Goal: Task Accomplishment & Management: Manage account settings

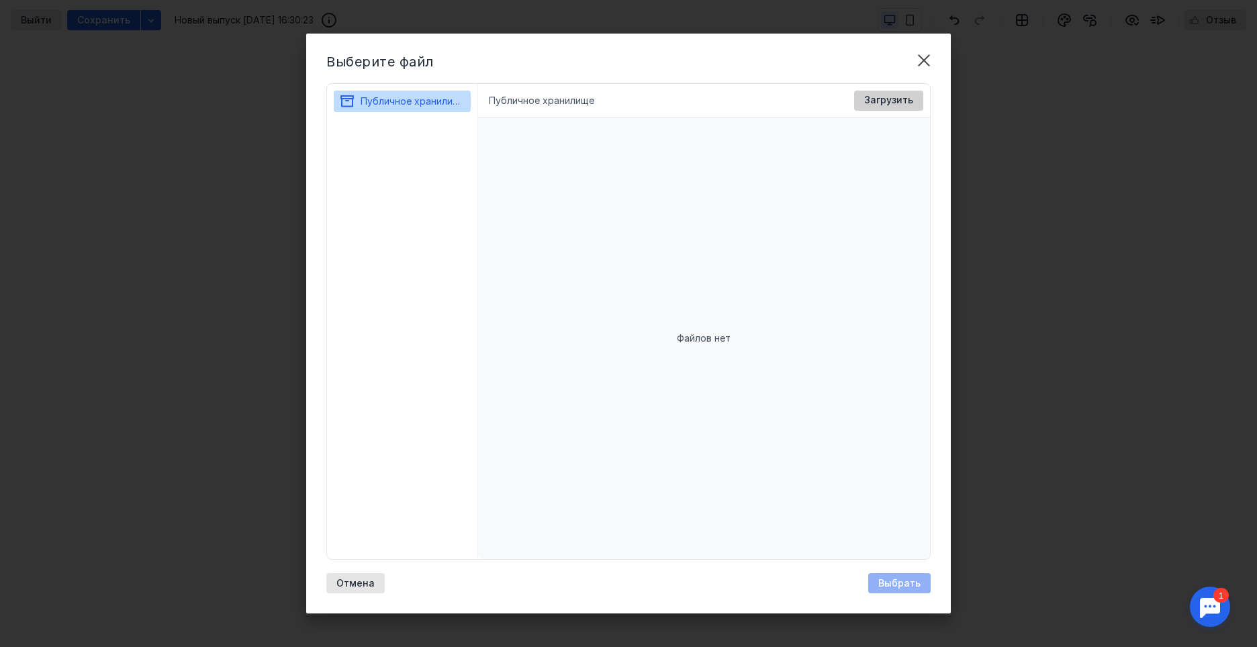
click at [885, 105] on span "Загрузить" at bounding box center [888, 100] width 49 height 11
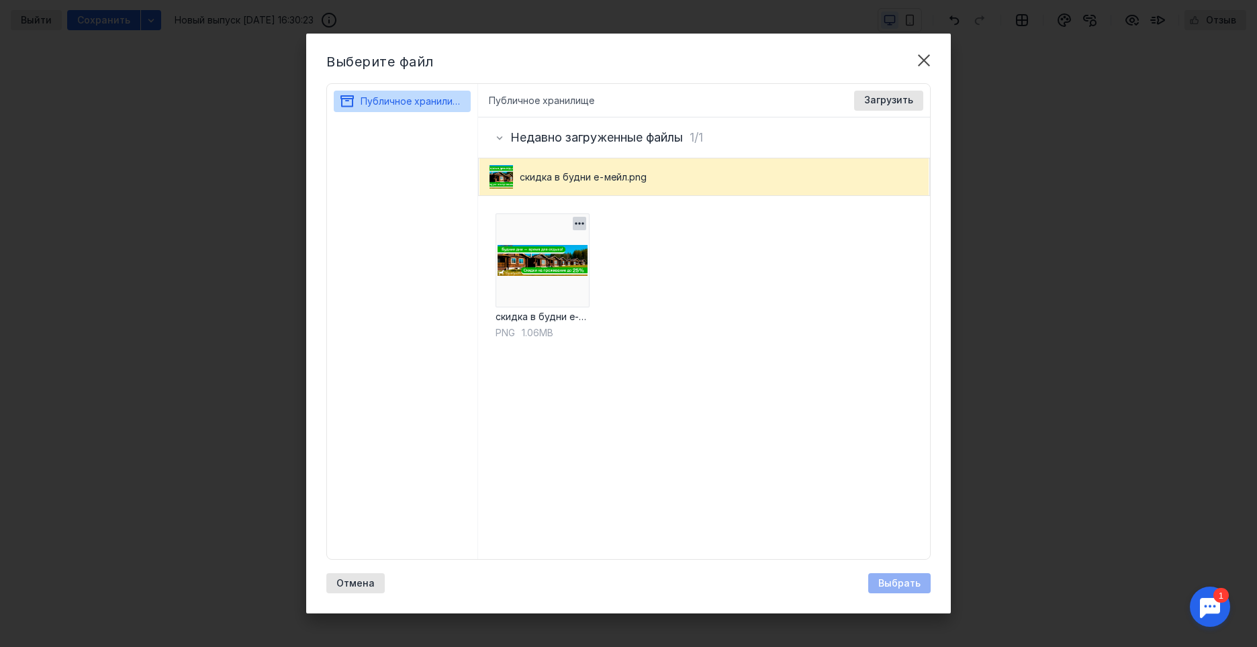
click at [549, 256] on img at bounding box center [543, 261] width 94 height 94
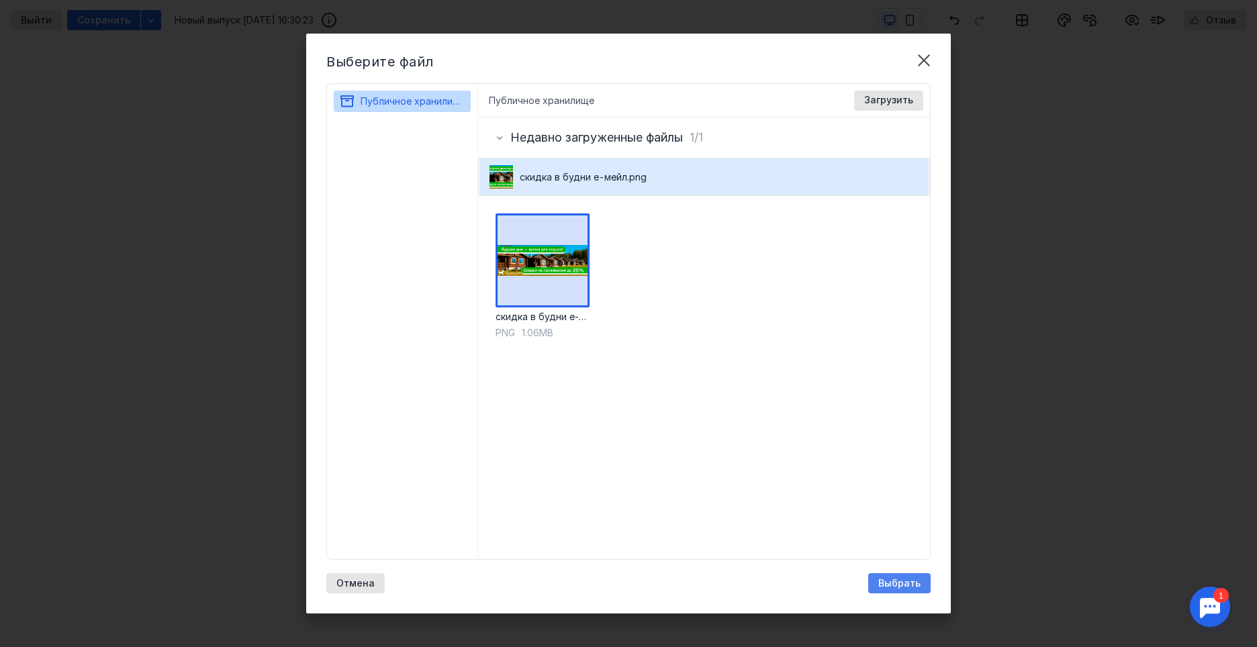
click at [901, 584] on span "Выбрать" at bounding box center [899, 583] width 42 height 11
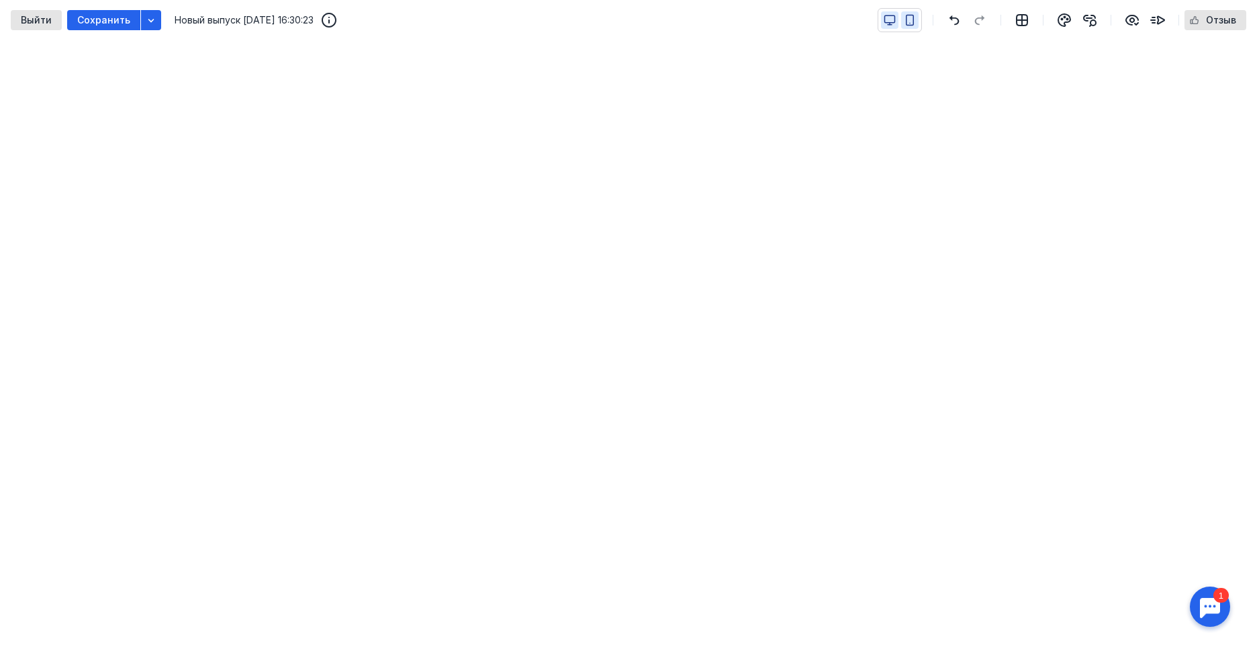
click at [914, 19] on icon "button" at bounding box center [910, 20] width 7 height 10
click at [896, 25] on icon "button" at bounding box center [890, 20] width 12 height 12
click at [1064, 21] on icon "button" at bounding box center [1064, 20] width 16 height 16
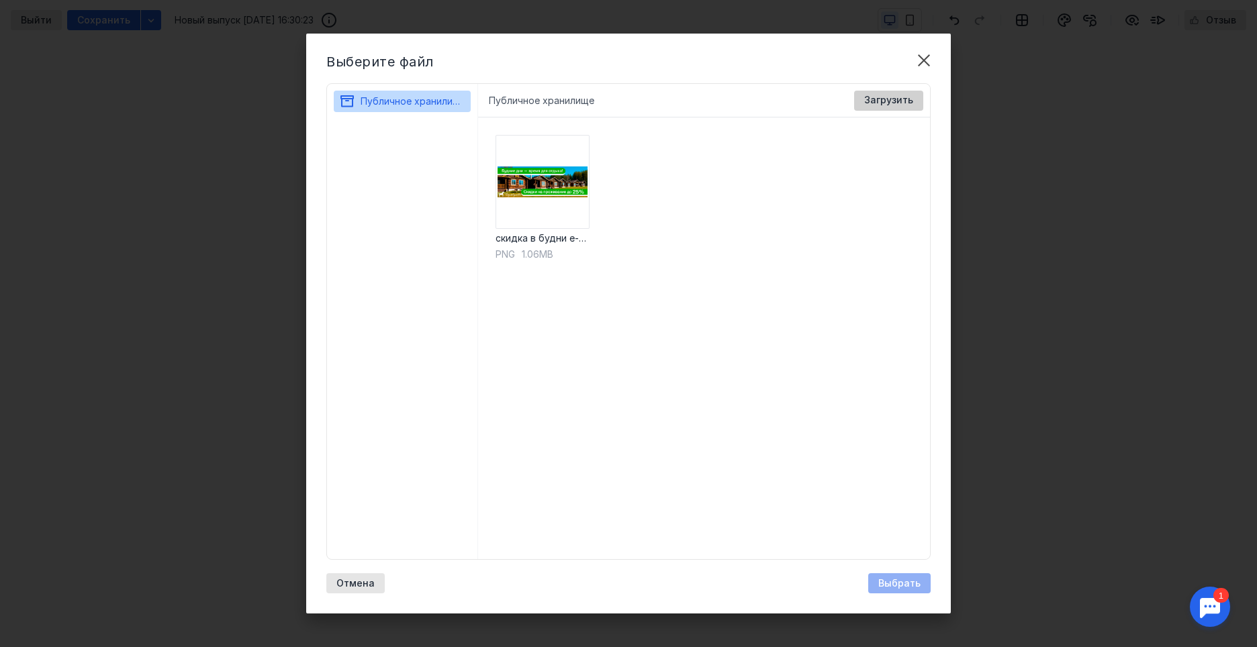
click at [889, 107] on div "Загрузить" at bounding box center [888, 101] width 69 height 20
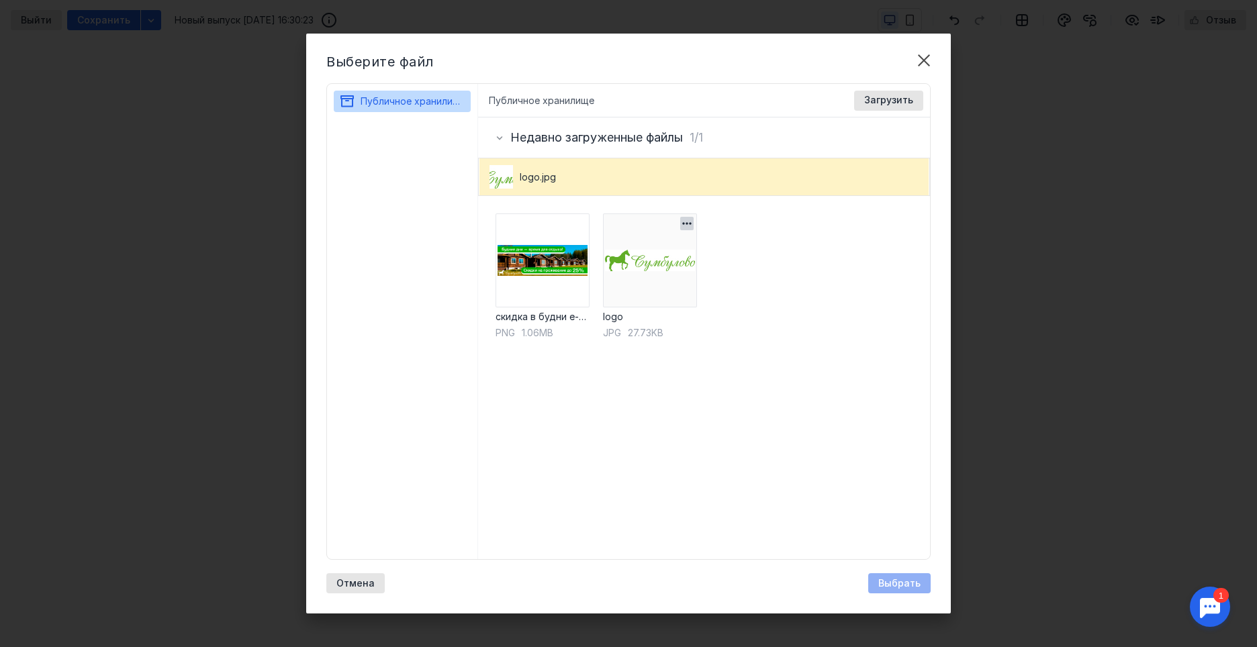
click at [668, 271] on img at bounding box center [650, 261] width 94 height 94
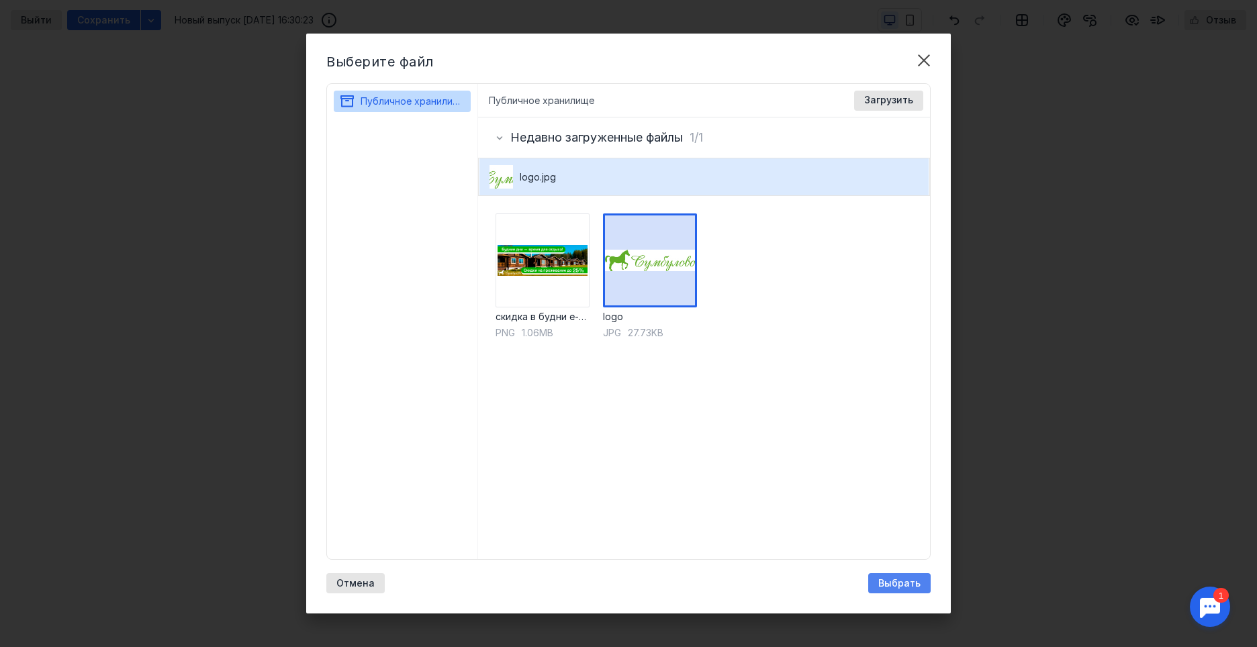
click at [896, 585] on span "Выбрать" at bounding box center [899, 583] width 42 height 11
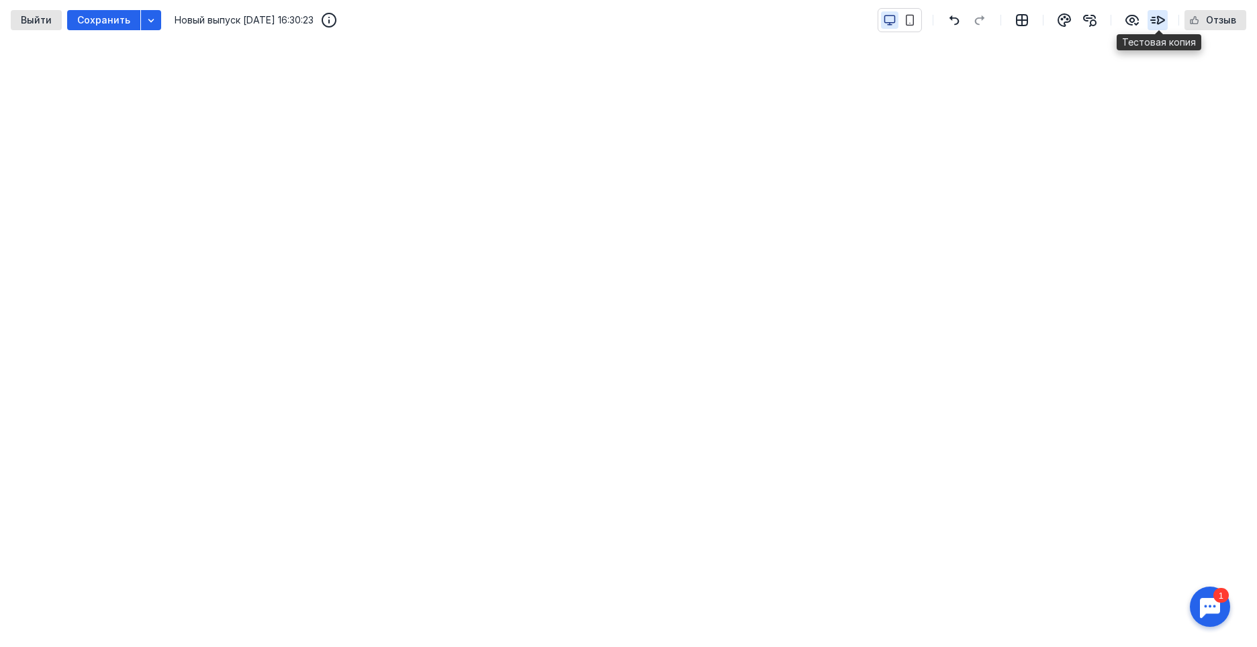
click at [1164, 18] on icon "button" at bounding box center [1158, 20] width 16 height 16
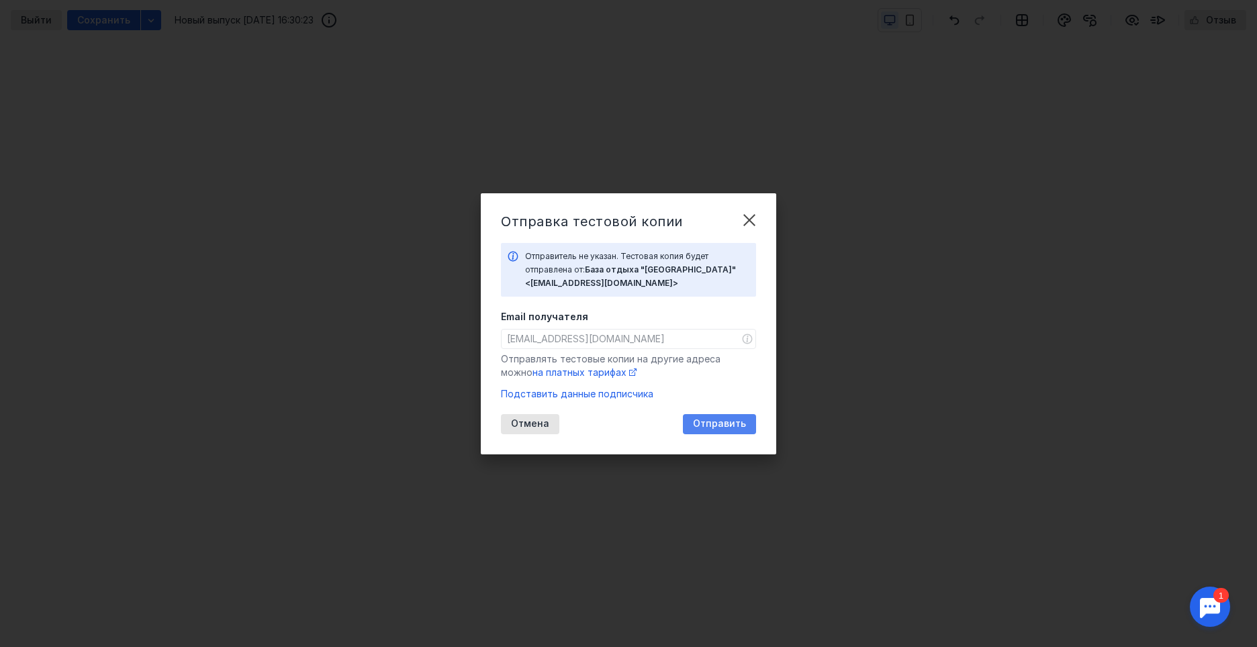
click at [710, 420] on span "Отправить" at bounding box center [719, 423] width 53 height 11
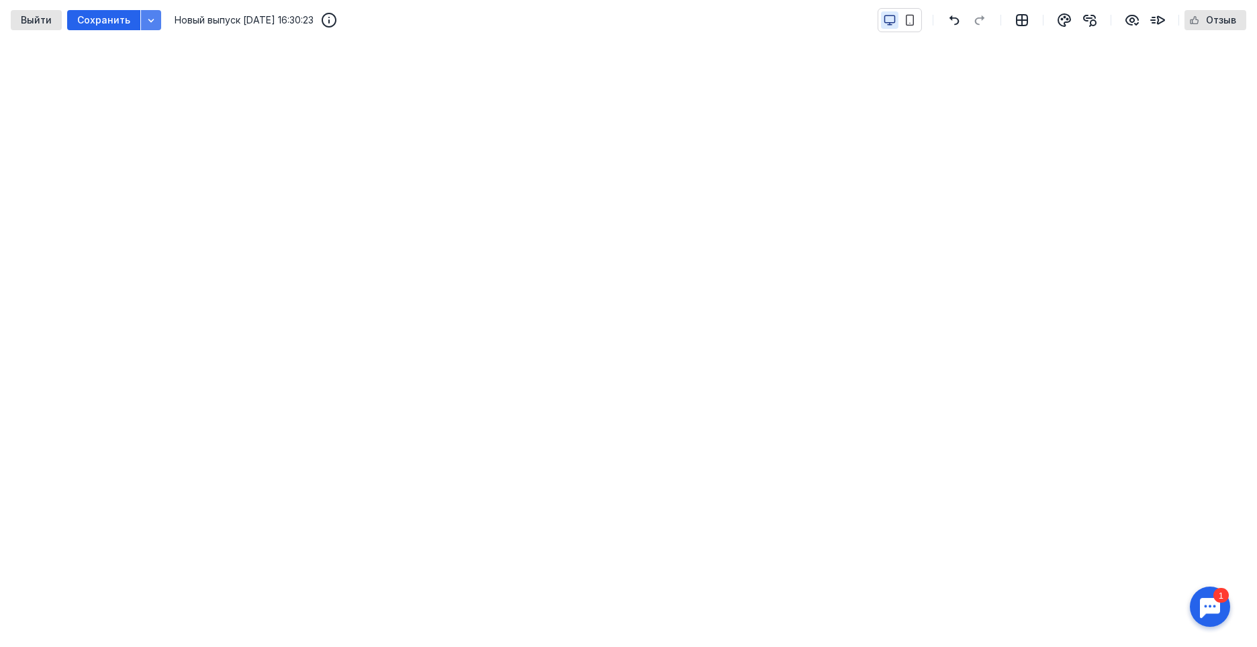
click at [150, 17] on icon "button" at bounding box center [151, 20] width 11 height 11
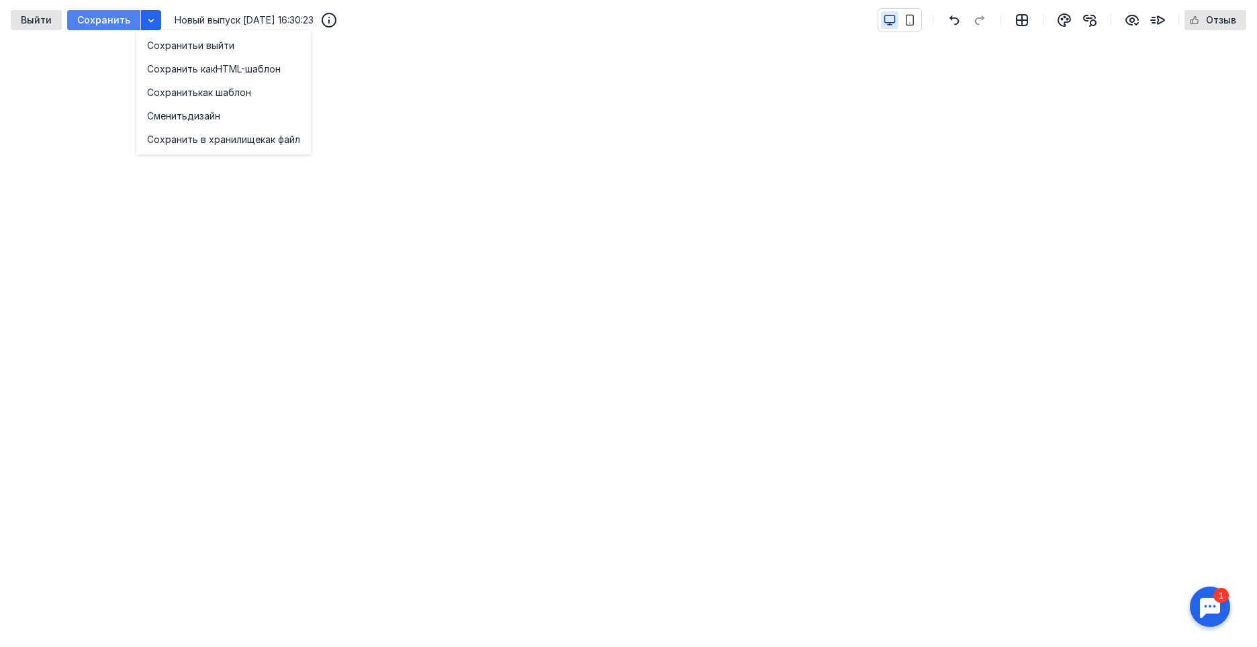
click at [97, 20] on span "Сохранить" at bounding box center [103, 20] width 53 height 11
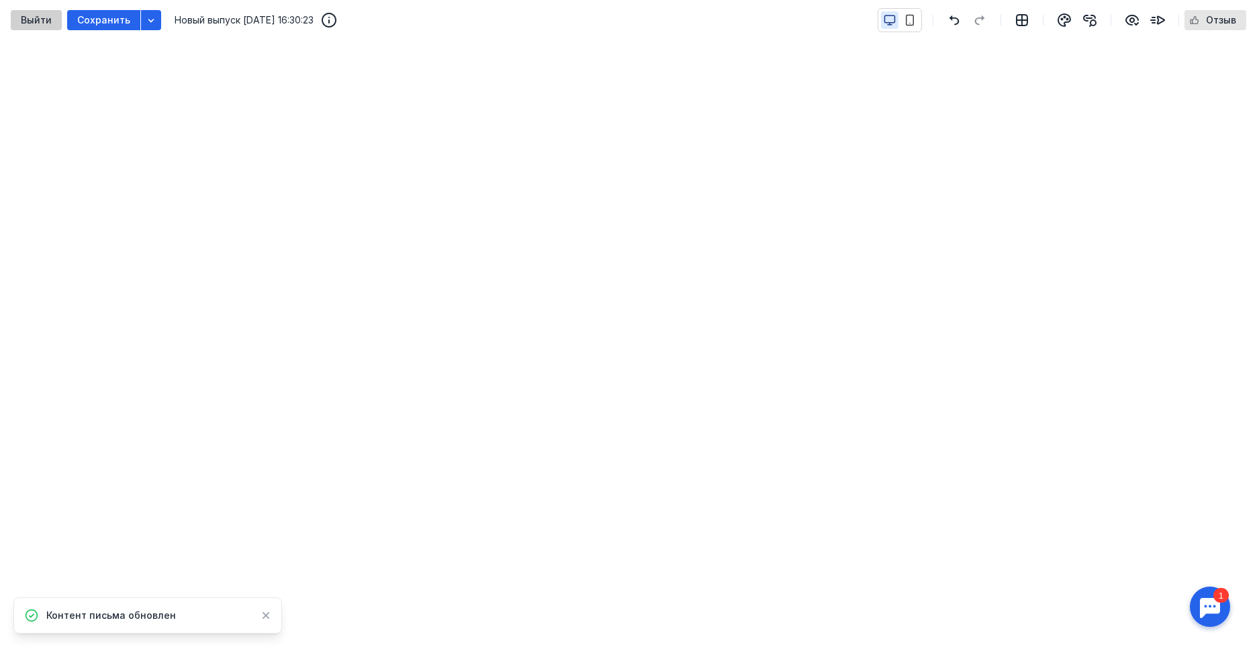
click at [29, 18] on span "Выйти" at bounding box center [36, 20] width 31 height 11
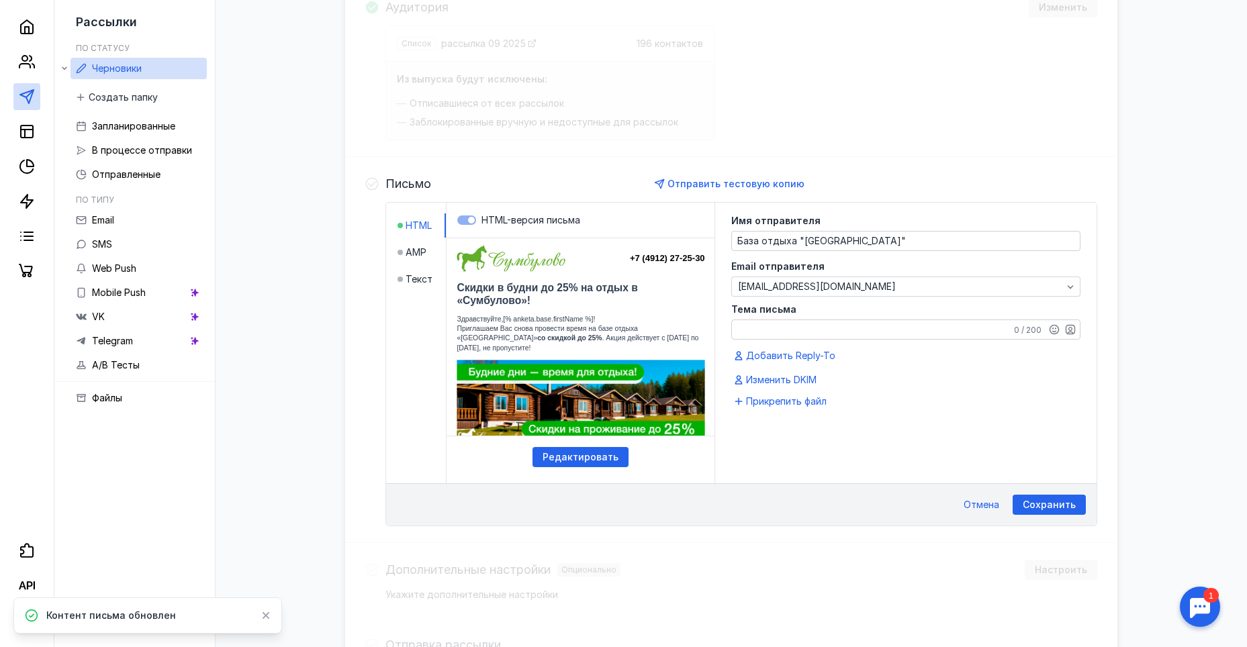
scroll to position [285, 0]
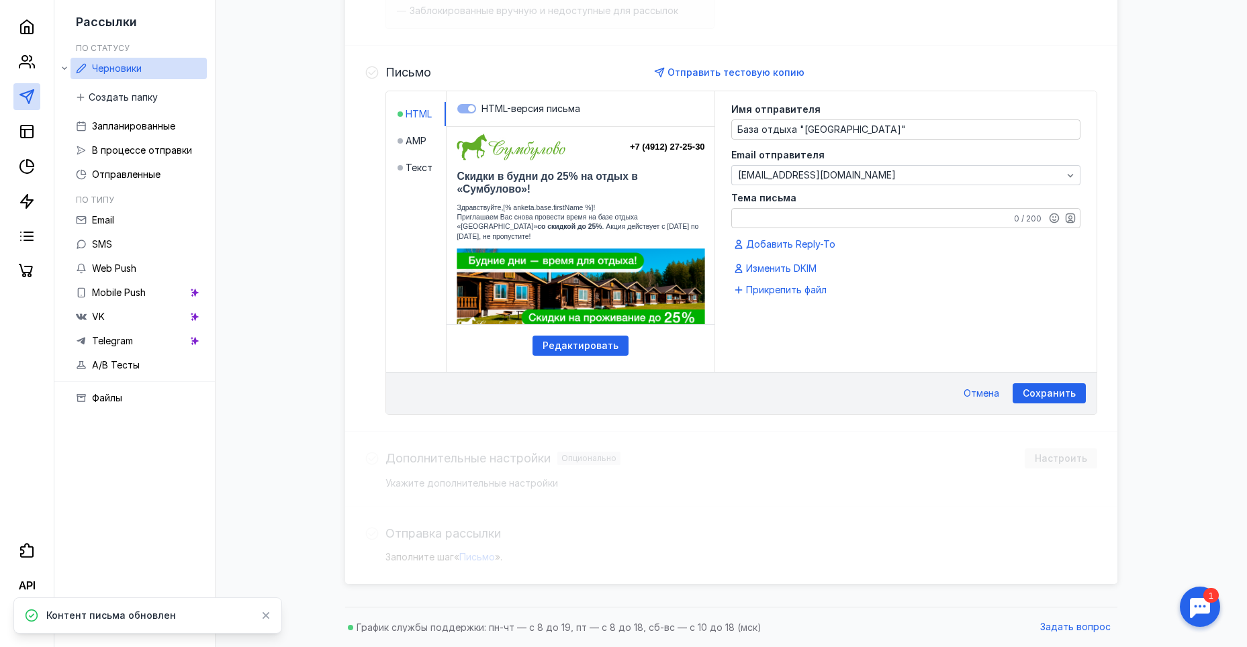
click at [510, 457] on div "Аудитория Изменить Список рассылка 09 2025 196 контактов Из выпуска будут исклю…" at bounding box center [731, 225] width 772 height 719
click at [792, 267] on span "Изменить DKIM" at bounding box center [781, 268] width 71 height 13
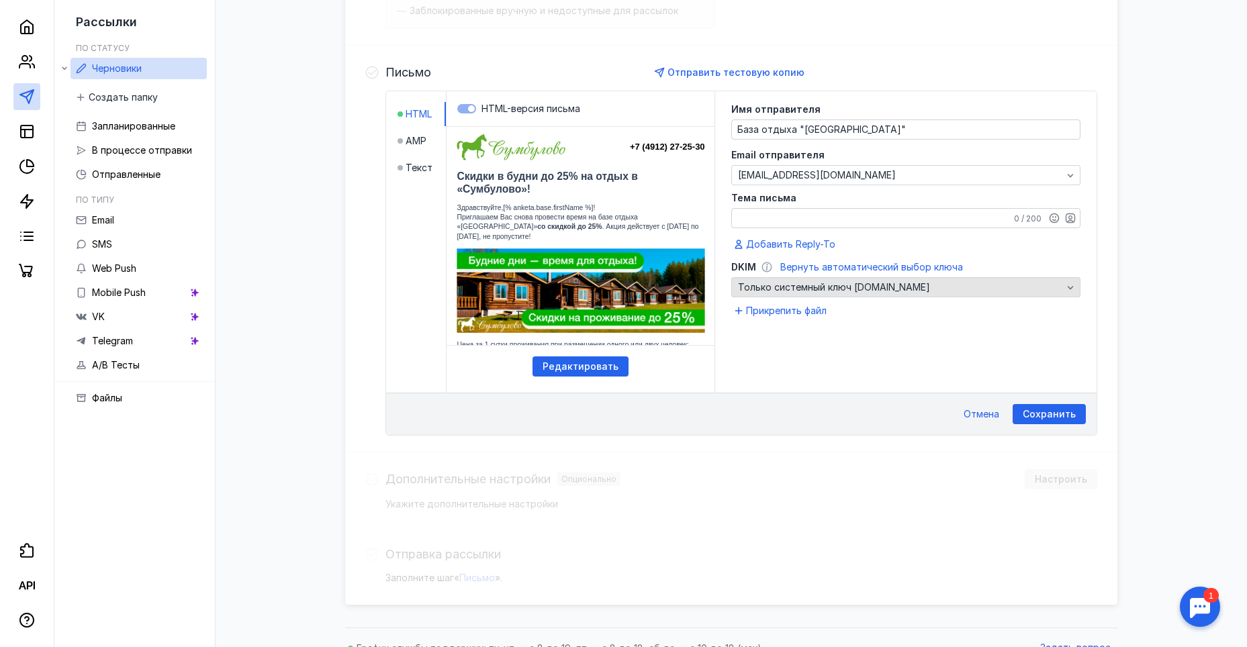
click at [997, 287] on div "Только системный ключ [DOMAIN_NAME]" at bounding box center [900, 287] width 331 height 13
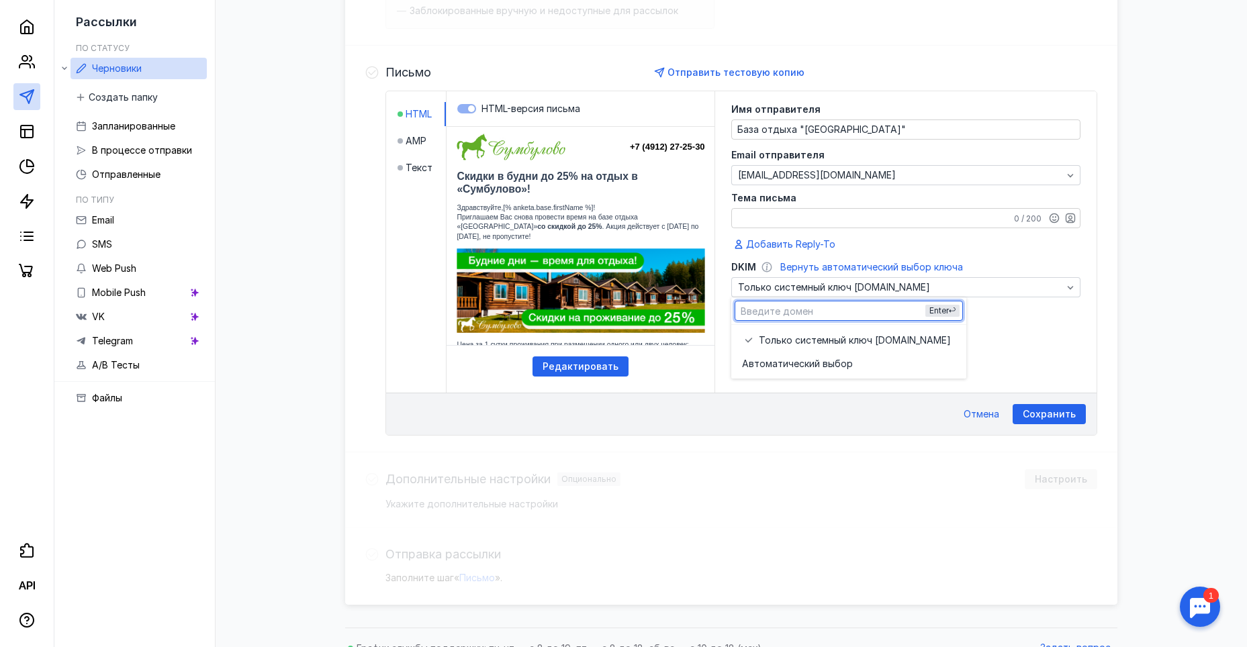
click at [839, 310] on input "text" at bounding box center [848, 311] width 227 height 19
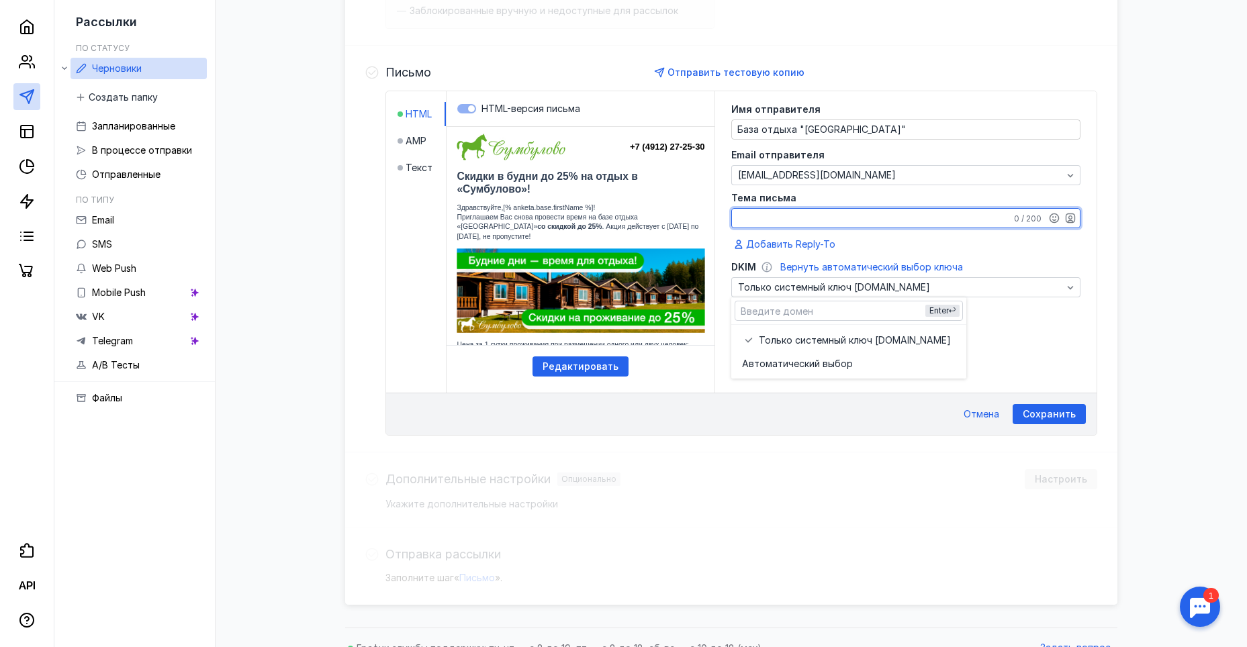
click at [841, 216] on textarea "Тема письма" at bounding box center [906, 218] width 348 height 19
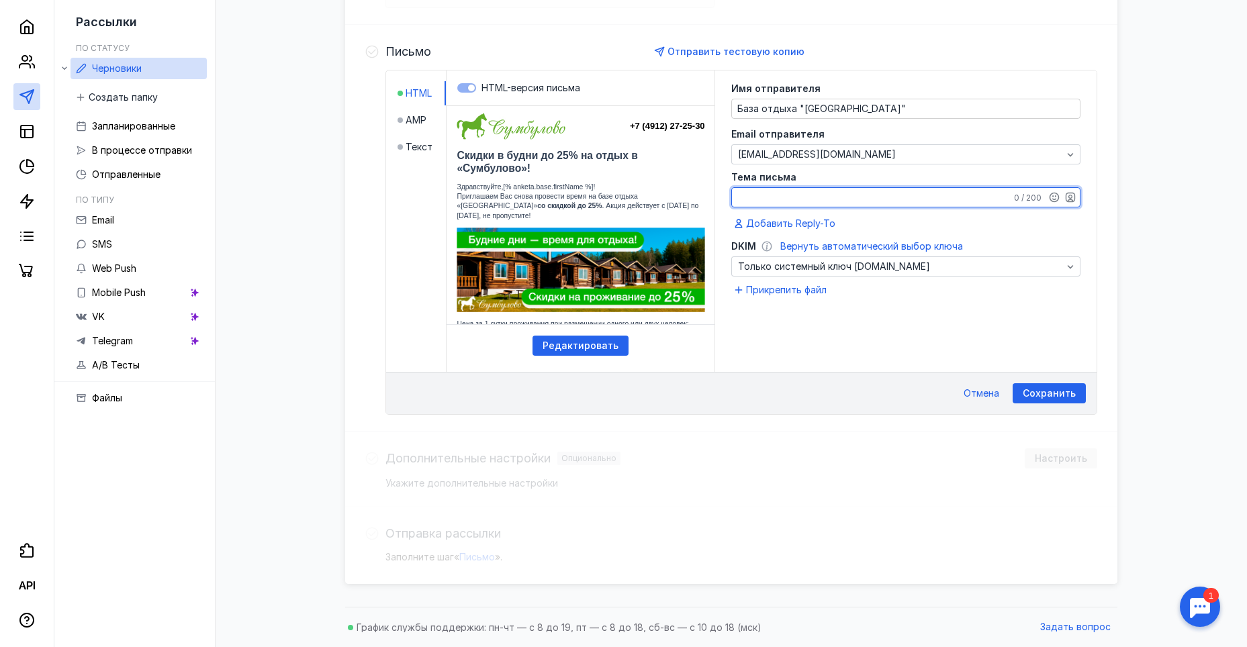
scroll to position [37, 0]
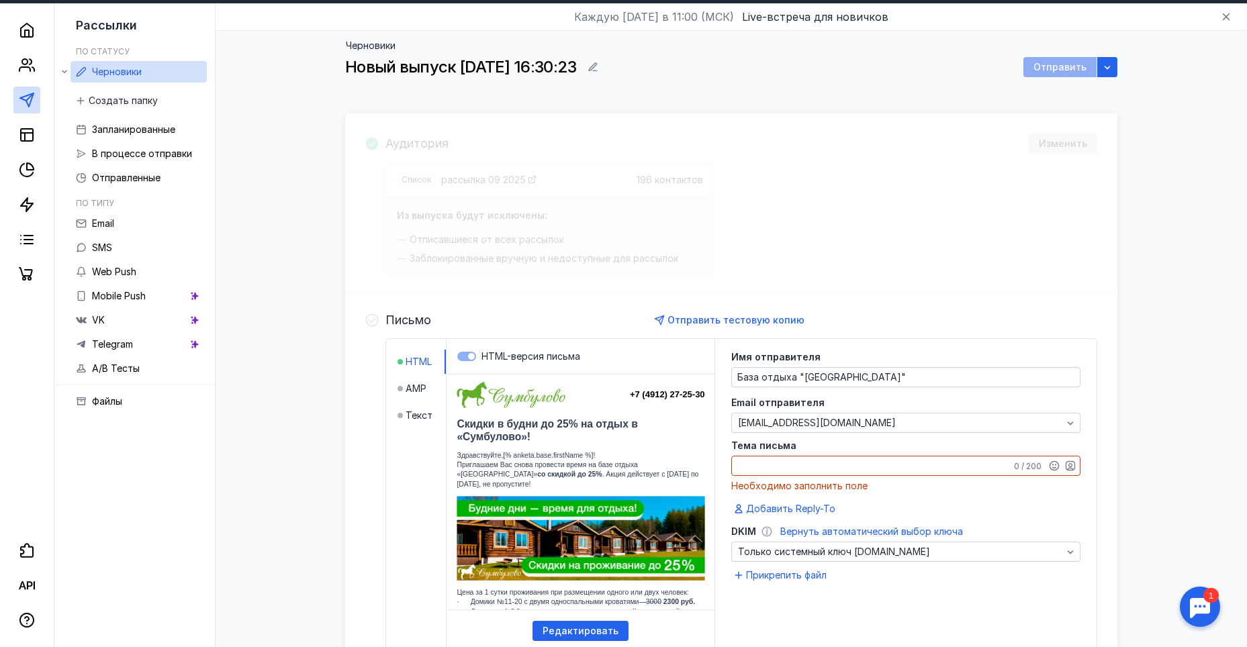
click at [782, 463] on textarea "Тема письма" at bounding box center [906, 466] width 348 height 19
paste textarea "Скидки в будни до 25% на отдых в «Сумбулово»!"
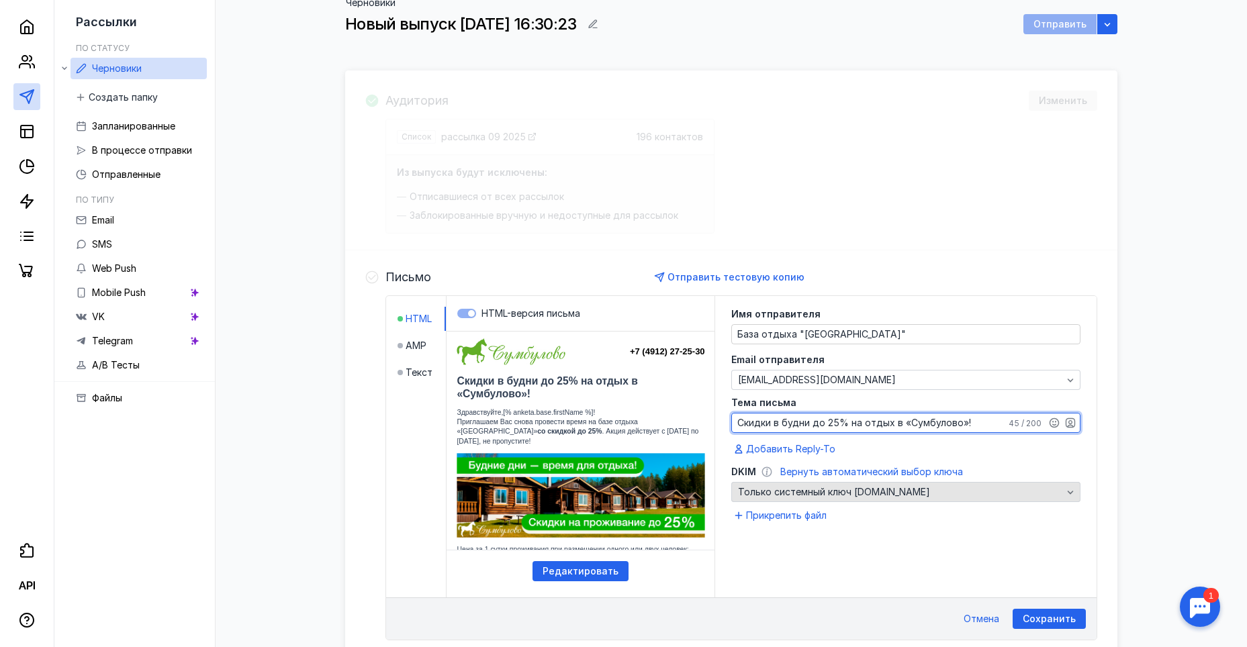
scroll to position [104, 0]
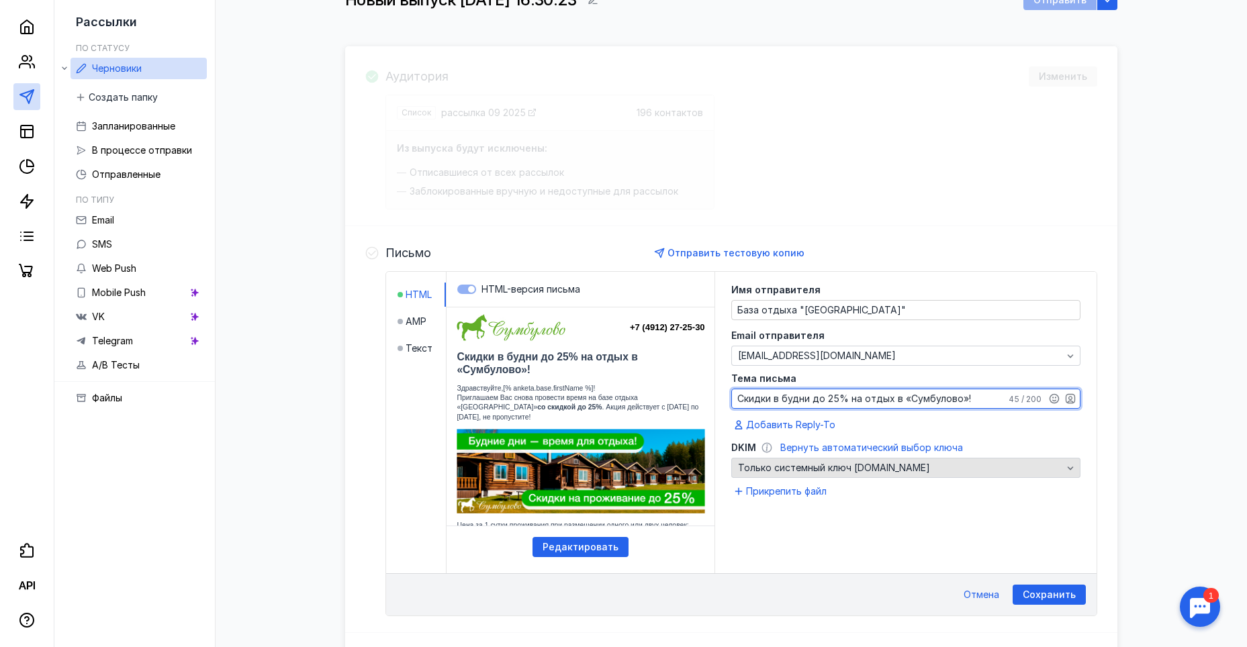
type textarea "Скидки в будни до 25% на отдых в «Сумбулово»!"
click at [825, 471] on span "Только системный ключ [DOMAIN_NAME]" at bounding box center [834, 467] width 192 height 13
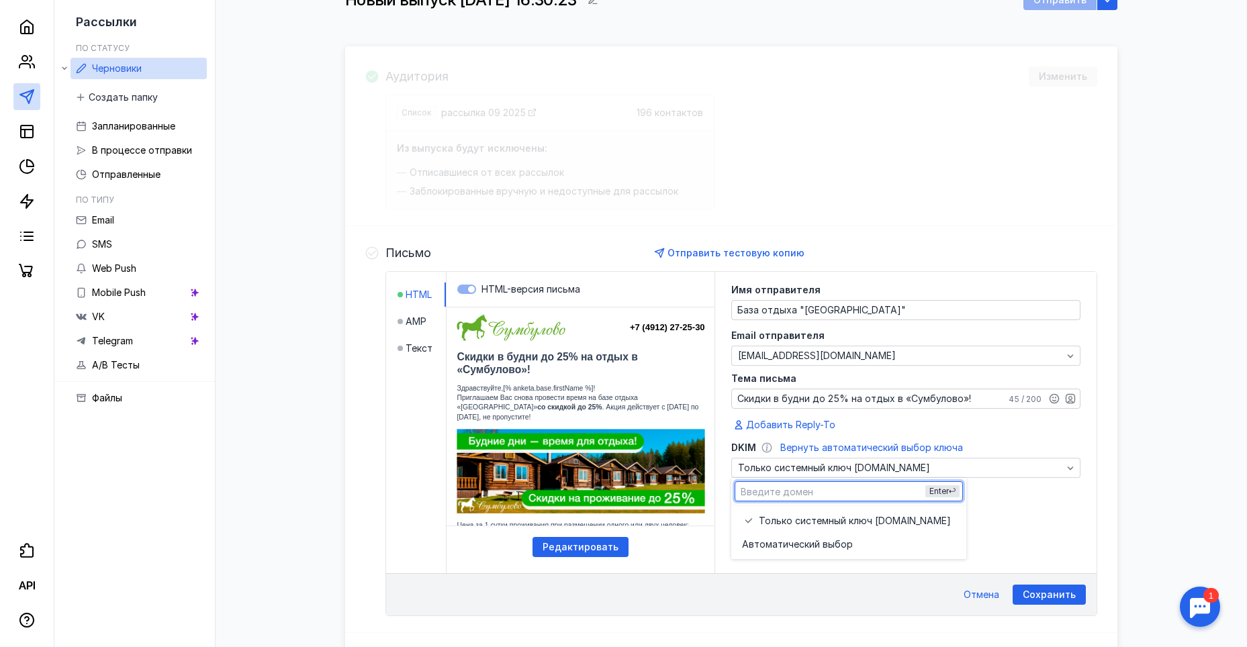
click at [828, 490] on input "text" at bounding box center [848, 491] width 227 height 19
click at [786, 490] on input "text" at bounding box center [848, 491] width 227 height 19
paste input "[URL][DOMAIN_NAME]"
click at [940, 492] on span "Enter" at bounding box center [938, 491] width 19 height 10
type input "[URL][DOMAIN_NAME]"
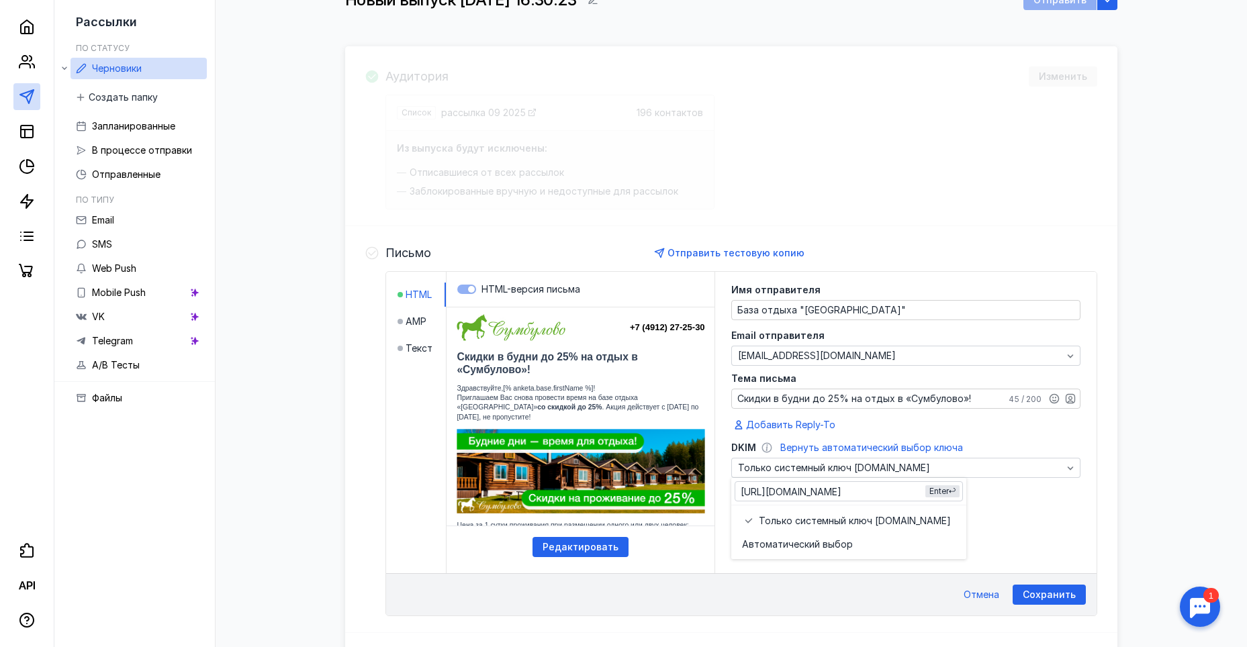
click at [1030, 506] on div "Имя отправителя База отдыха "Сумбулово" Email отправителя [EMAIL_ADDRESS][DOMAI…" at bounding box center [905, 399] width 381 height 255
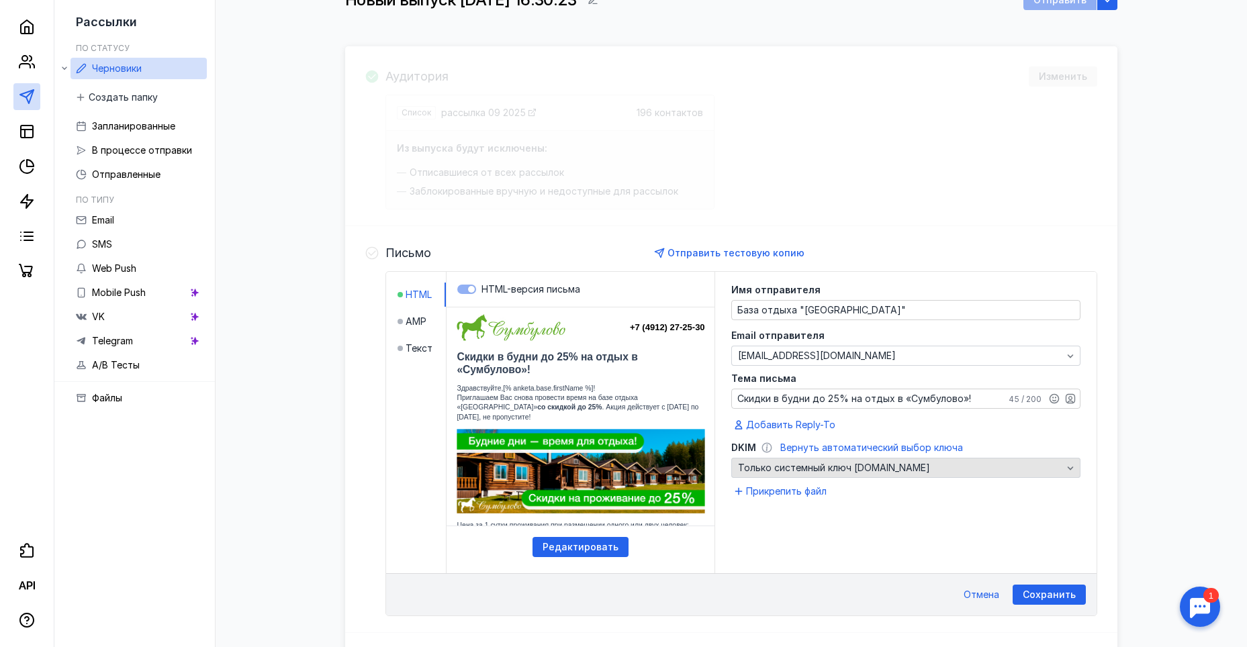
click at [923, 469] on div "Только системный ключ [DOMAIN_NAME]" at bounding box center [900, 467] width 331 height 13
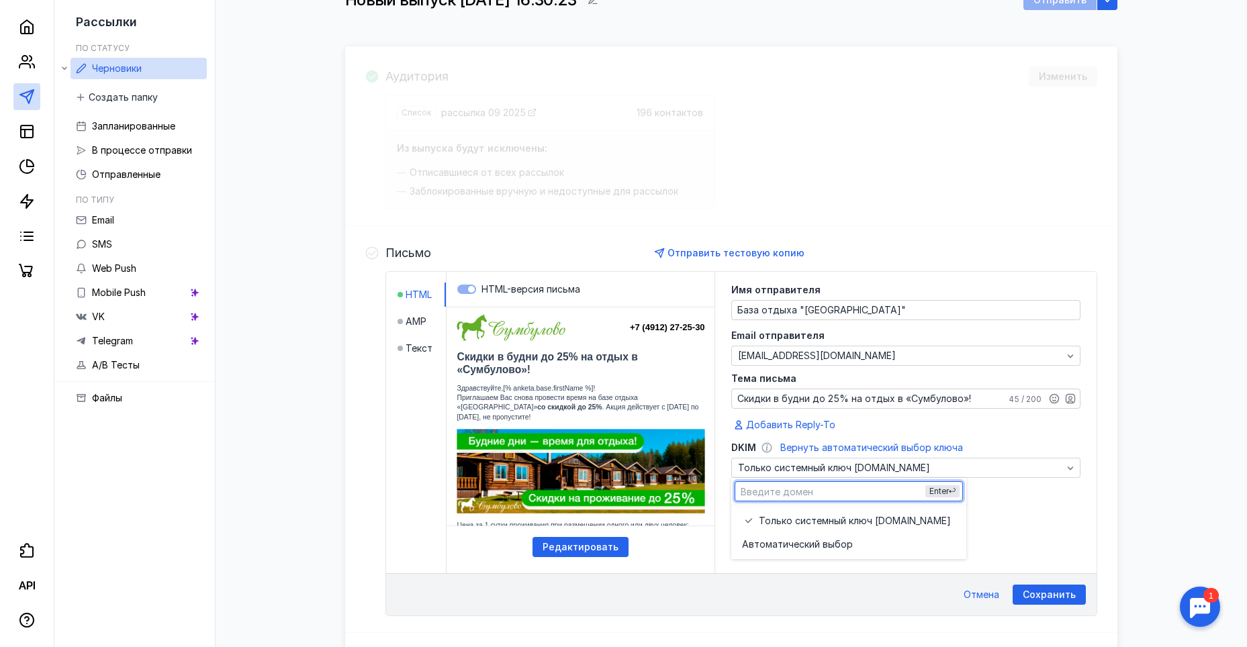
click at [867, 488] on input "text" at bounding box center [848, 491] width 227 height 19
drag, startPoint x: 771, startPoint y: 493, endPoint x: 740, endPoint y: 492, distance: 30.9
click at [740, 492] on input "[URL][DOMAIN_NAME]" at bounding box center [848, 491] width 227 height 19
click at [849, 494] on input "[DOMAIN_NAME][URL]" at bounding box center [848, 491] width 227 height 19
click at [935, 492] on span "Enter" at bounding box center [938, 491] width 19 height 10
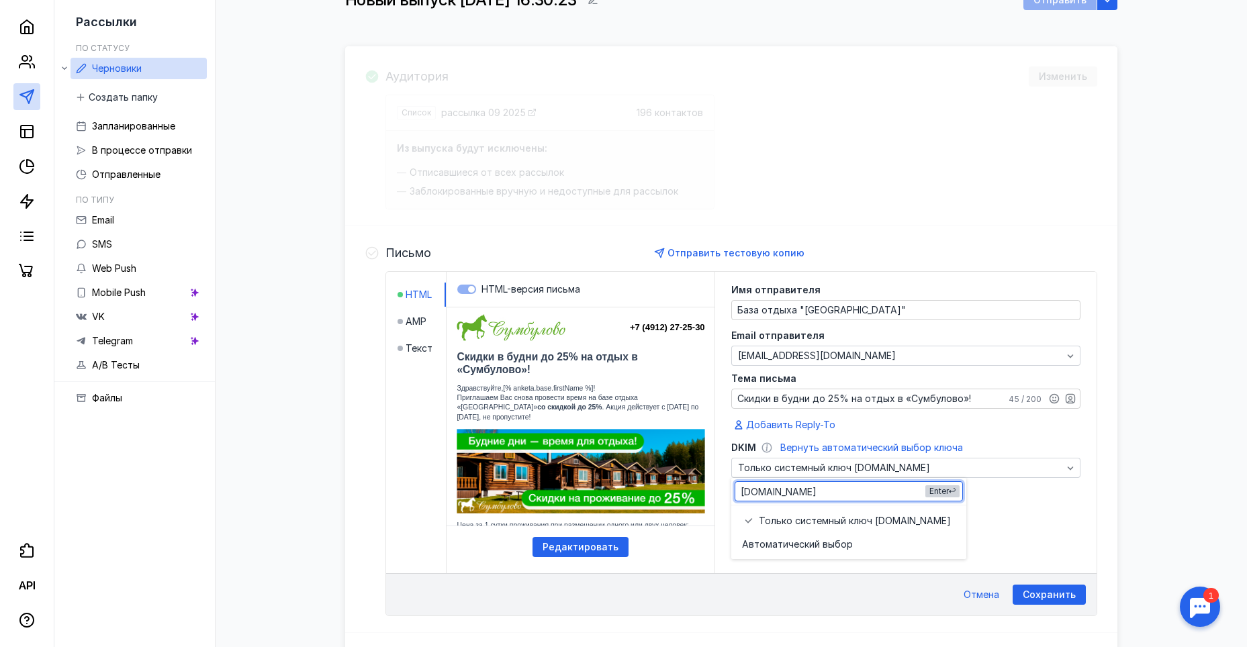
click at [946, 491] on span "Enter" at bounding box center [938, 491] width 19 height 10
type input "[DOMAIN_NAME]"
click at [1040, 497] on div "Прикрепить файл" at bounding box center [905, 492] width 349 height 13
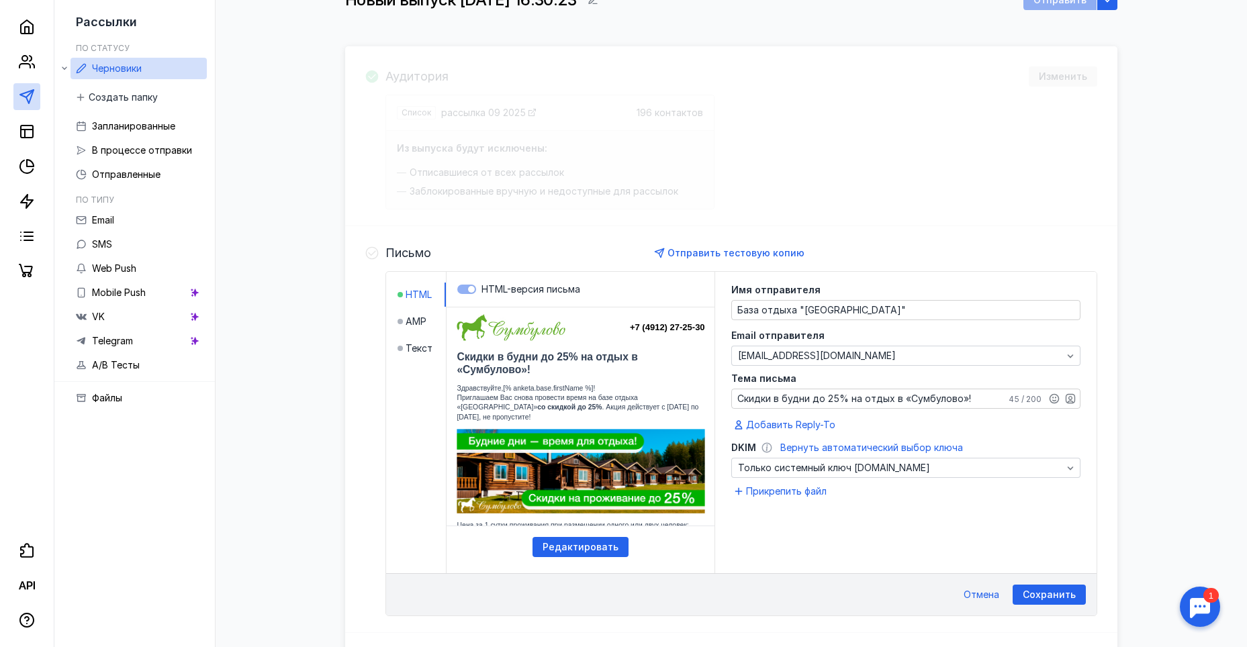
click at [811, 447] on span "Вернуть автоматический выбор ключа" at bounding box center [871, 447] width 183 height 11
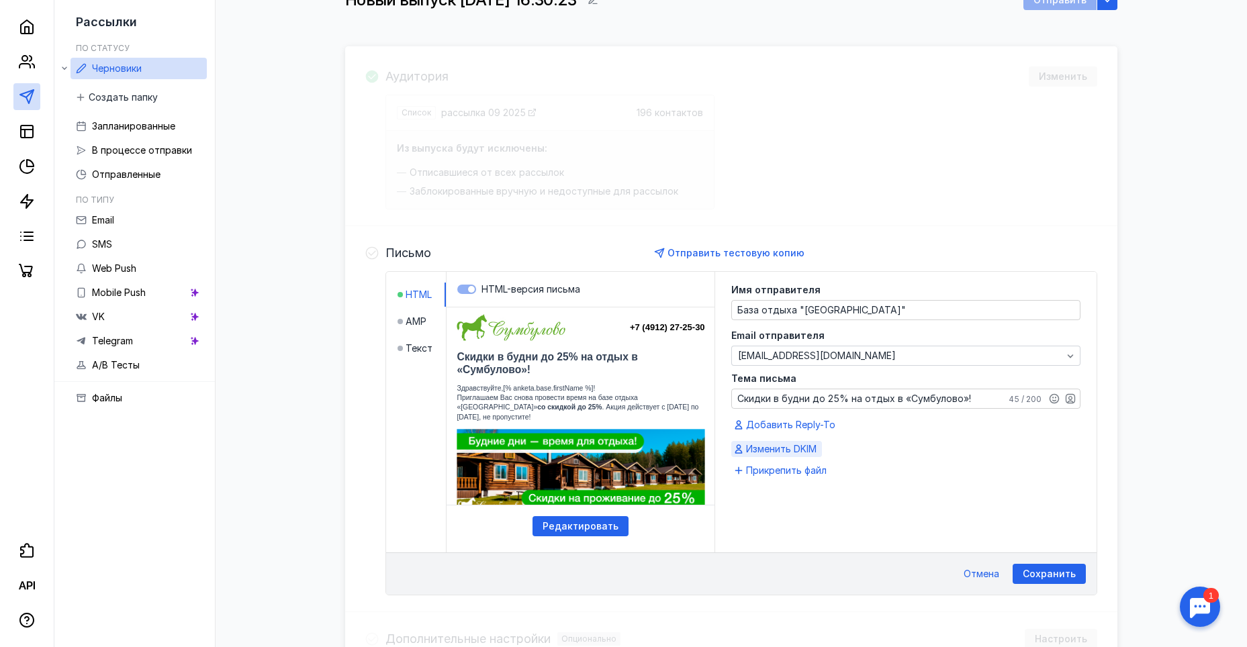
click at [802, 448] on span "Изменить DKIM" at bounding box center [781, 449] width 71 height 13
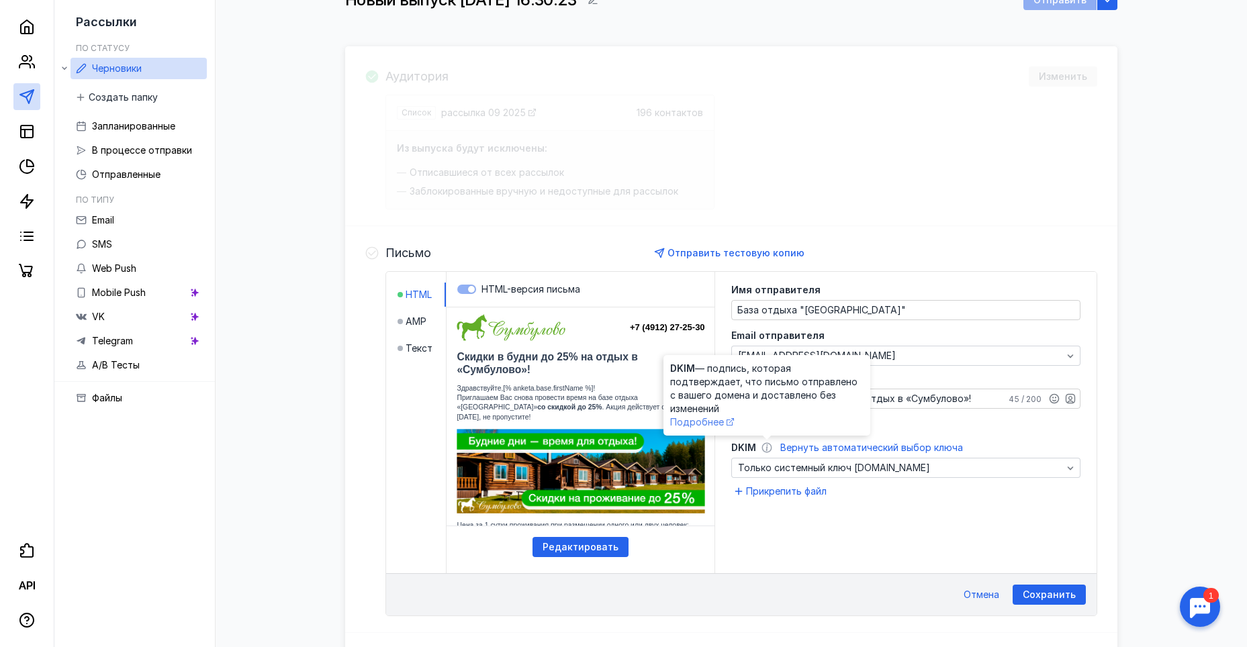
click at [716, 424] on span "Подробнее" at bounding box center [697, 421] width 54 height 11
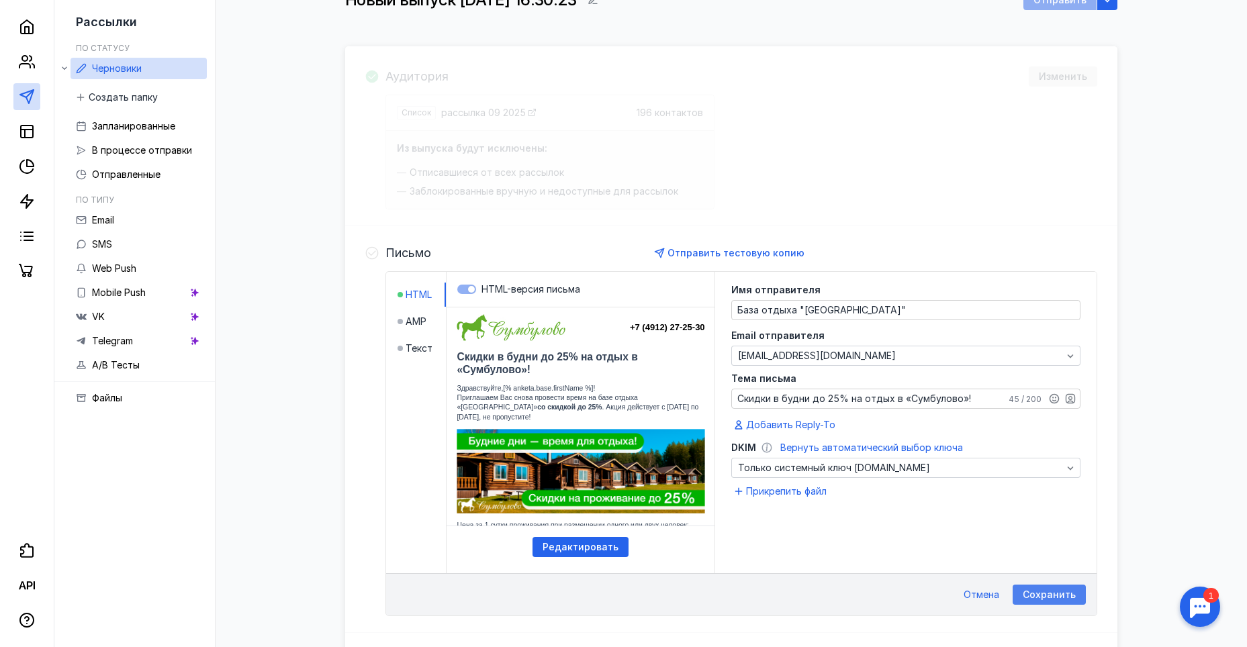
click at [1045, 592] on span "Сохранить" at bounding box center [1049, 595] width 53 height 11
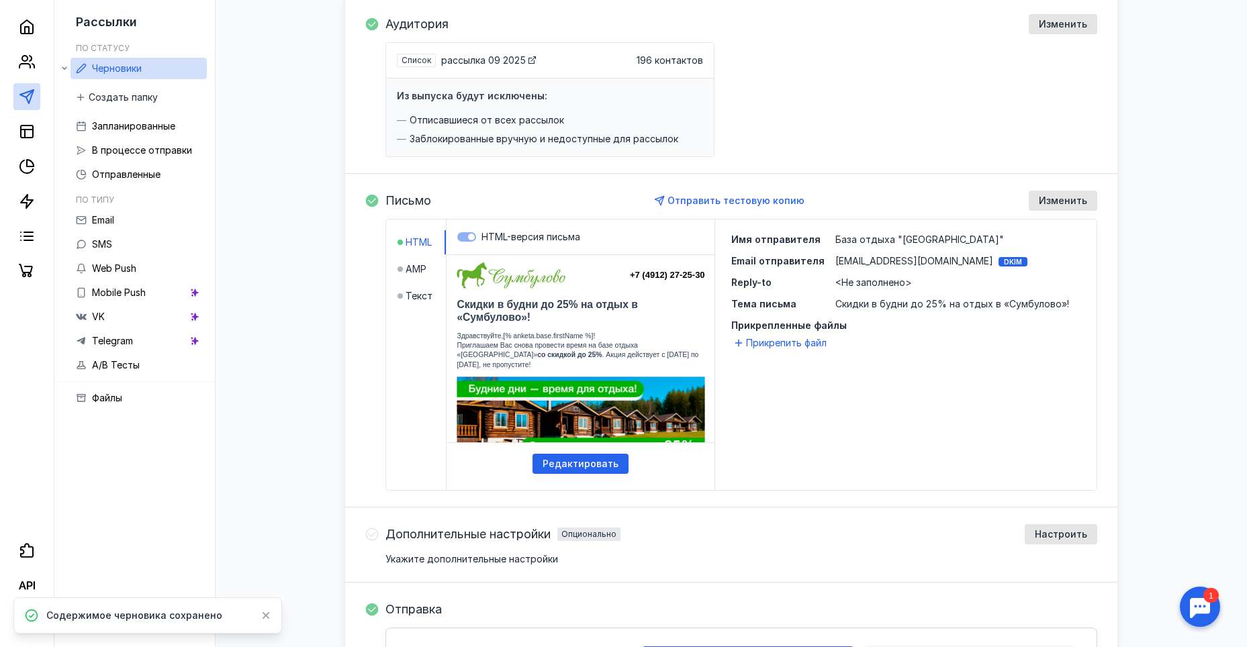
scroll to position [0, 0]
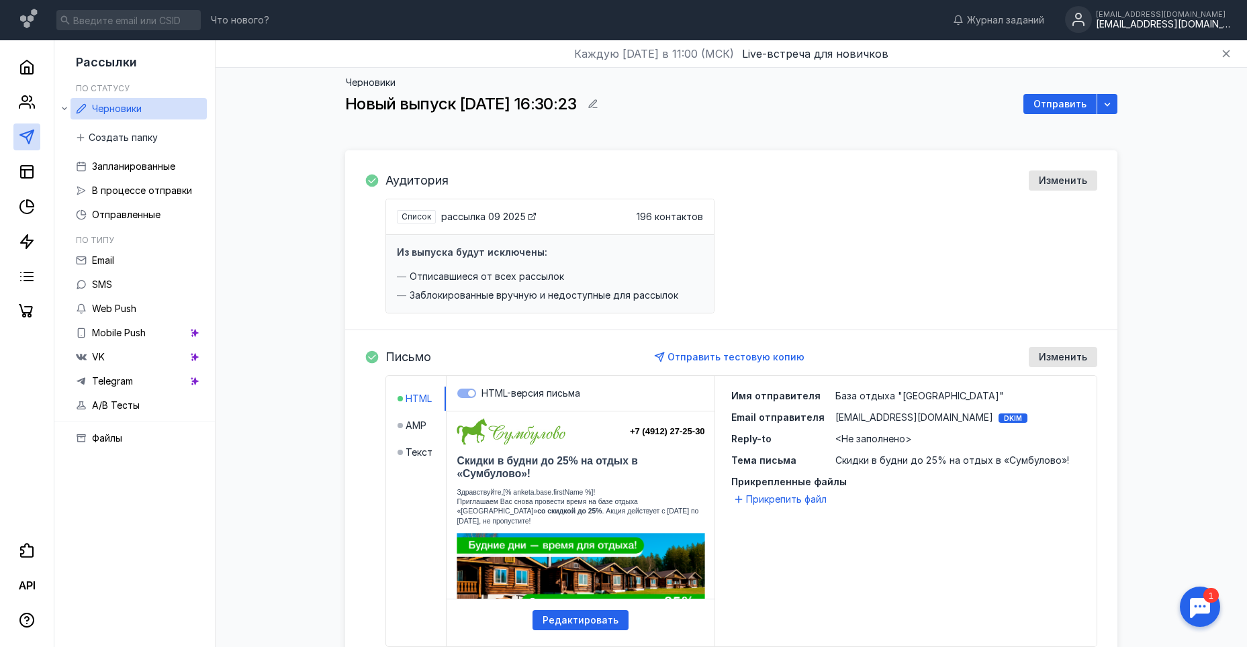
click at [1203, 22] on div "[EMAIL_ADDRESS][DOMAIN_NAME]" at bounding box center [1163, 24] width 134 height 11
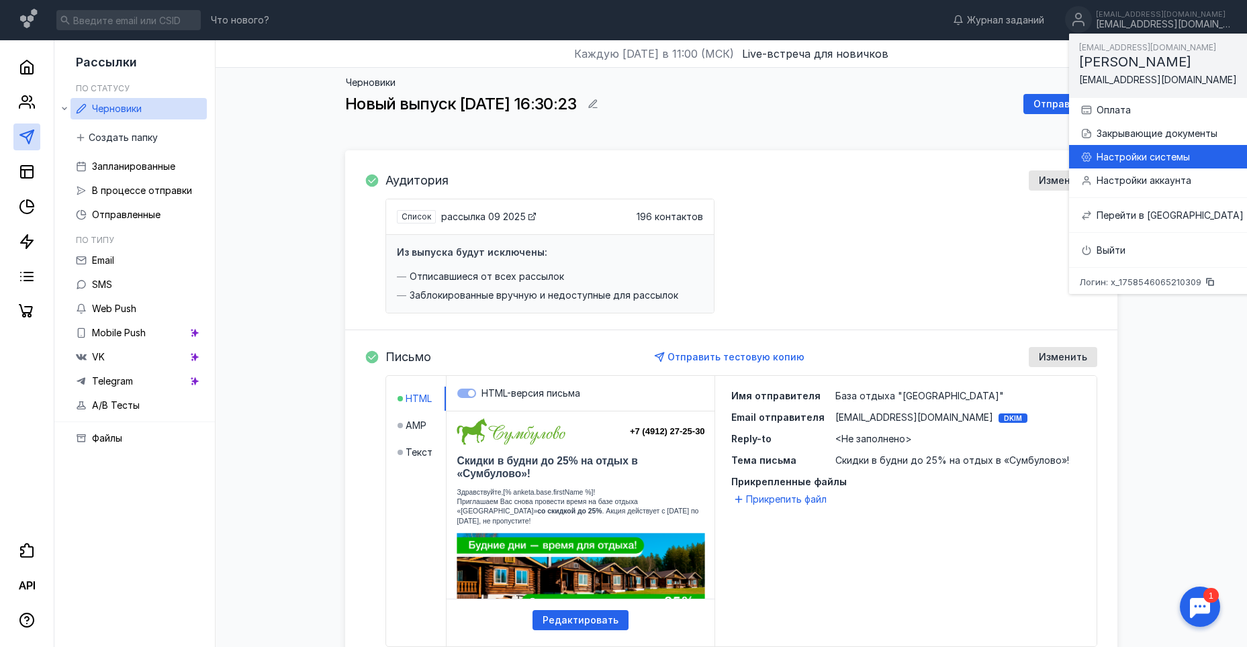
click at [1167, 155] on div "Настройки системы" at bounding box center [1170, 156] width 147 height 13
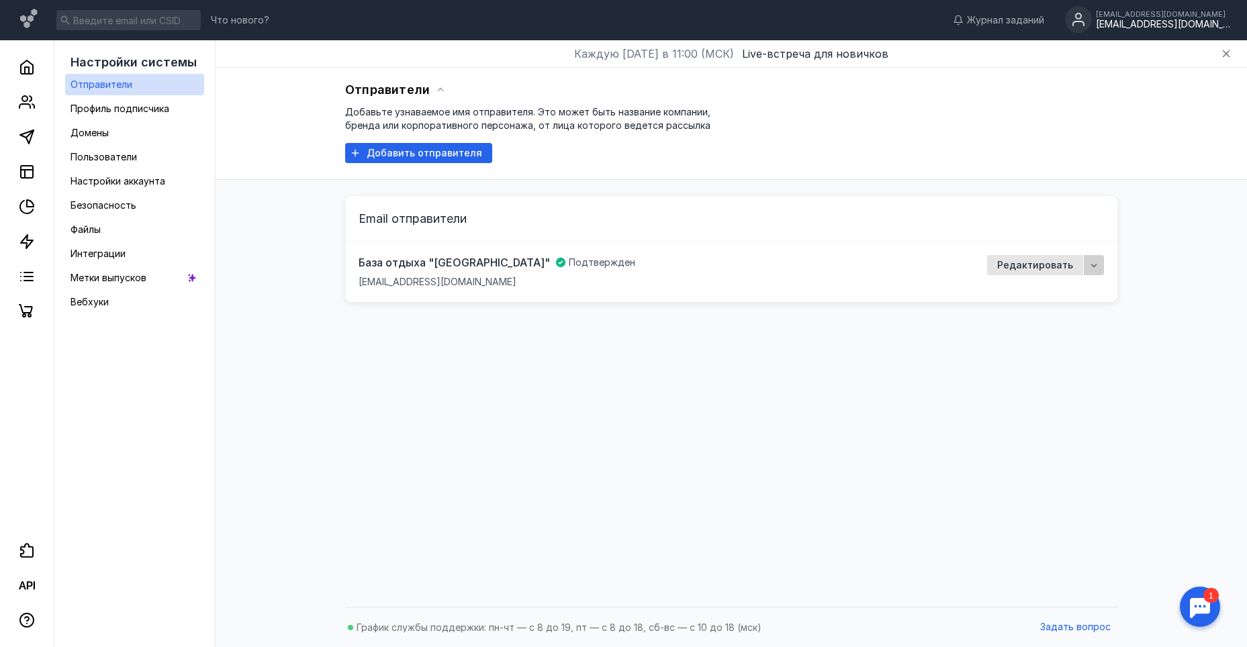
click at [1097, 267] on icon "button" at bounding box center [1094, 265] width 11 height 11
click at [96, 130] on span "Домены" at bounding box center [90, 132] width 38 height 11
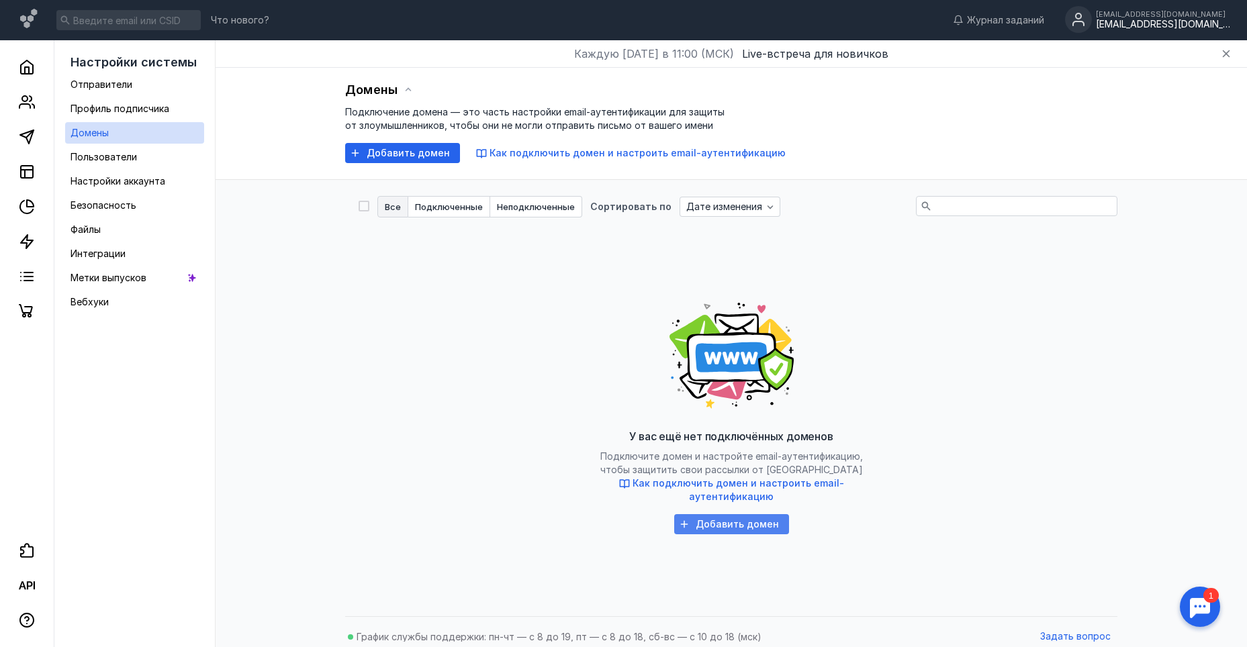
click at [737, 525] on span "Добавить домен" at bounding box center [737, 524] width 83 height 11
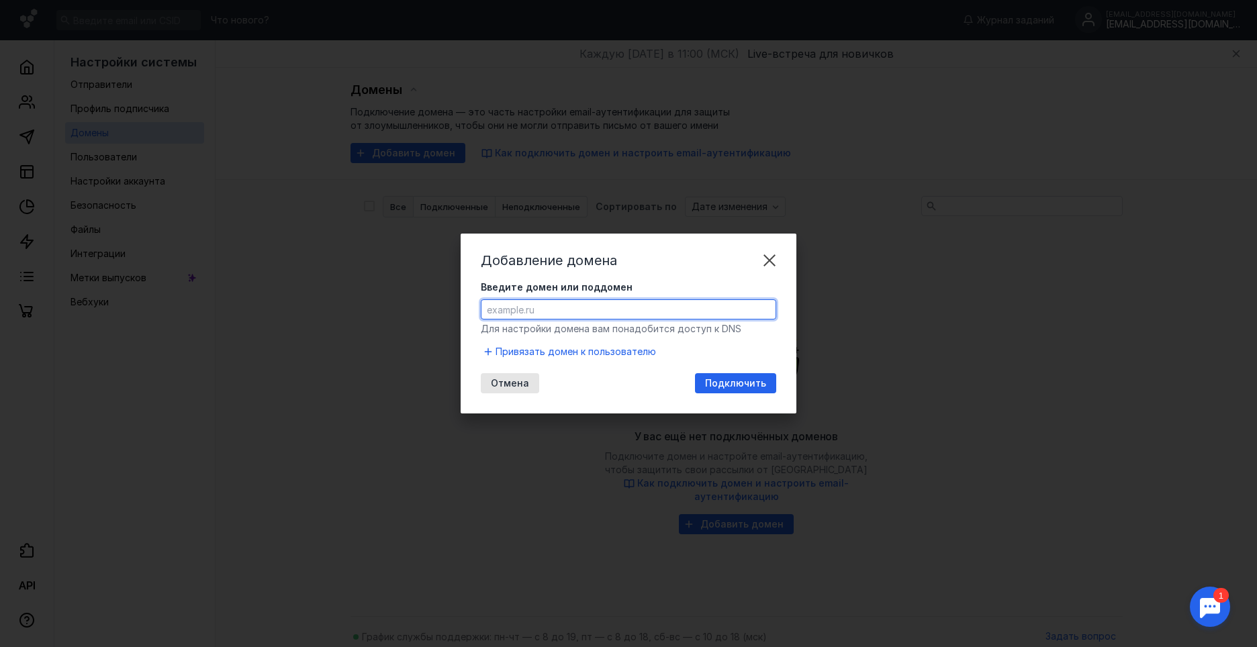
click at [516, 314] on input "Введите домен или поддомен" at bounding box center [629, 309] width 294 height 19
paste input "[URL][DOMAIN_NAME]"
drag, startPoint x: 518, startPoint y: 304, endPoint x: 466, endPoint y: 304, distance: 52.4
click at [466, 304] on div "Добавление домена Введите домен или поддомен [URL][DOMAIN_NAME] Для настройки д…" at bounding box center [629, 324] width 336 height 180
click at [605, 311] on input "[DOMAIN_NAME][URL]" at bounding box center [629, 309] width 294 height 19
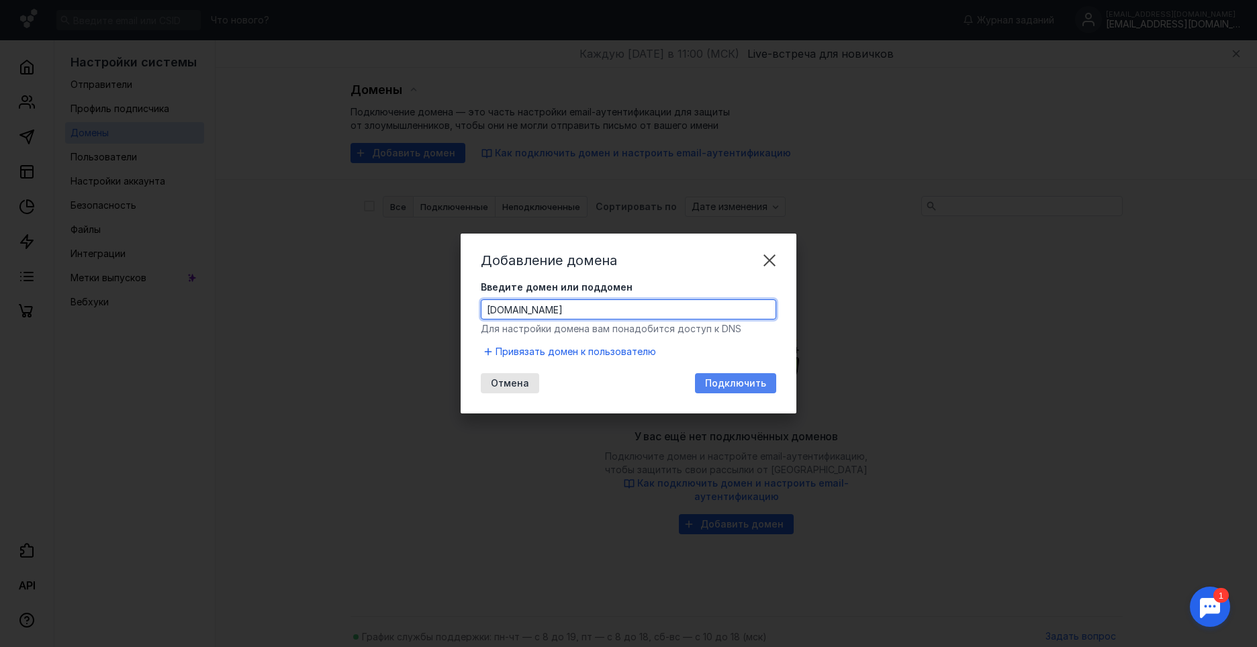
type input "[DOMAIN_NAME]"
click at [724, 382] on span "Подключить" at bounding box center [735, 383] width 61 height 11
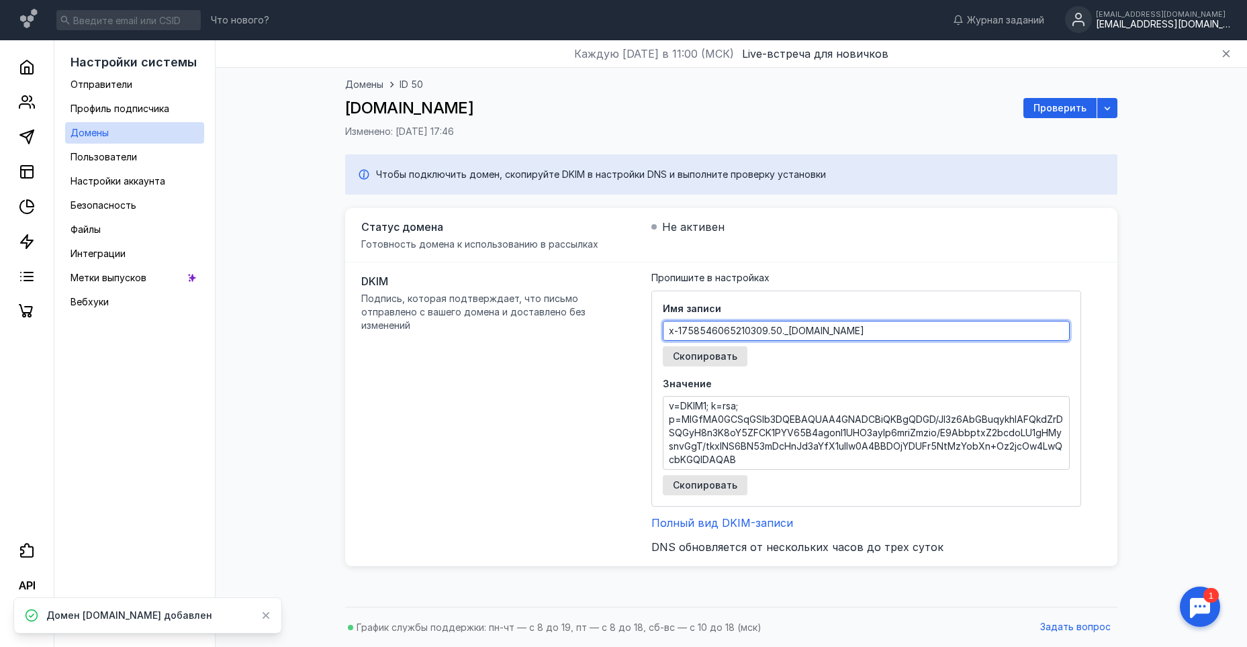
click at [733, 326] on textarea "x-1758546065210309.50._[DOMAIN_NAME]" at bounding box center [867, 331] width 406 height 19
drag, startPoint x: 942, startPoint y: 330, endPoint x: 666, endPoint y: 318, distance: 276.9
click at [666, 318] on div "Имя записи x-1758546065210309.50._[DOMAIN_NAME] Скопировать" at bounding box center [866, 334] width 407 height 64
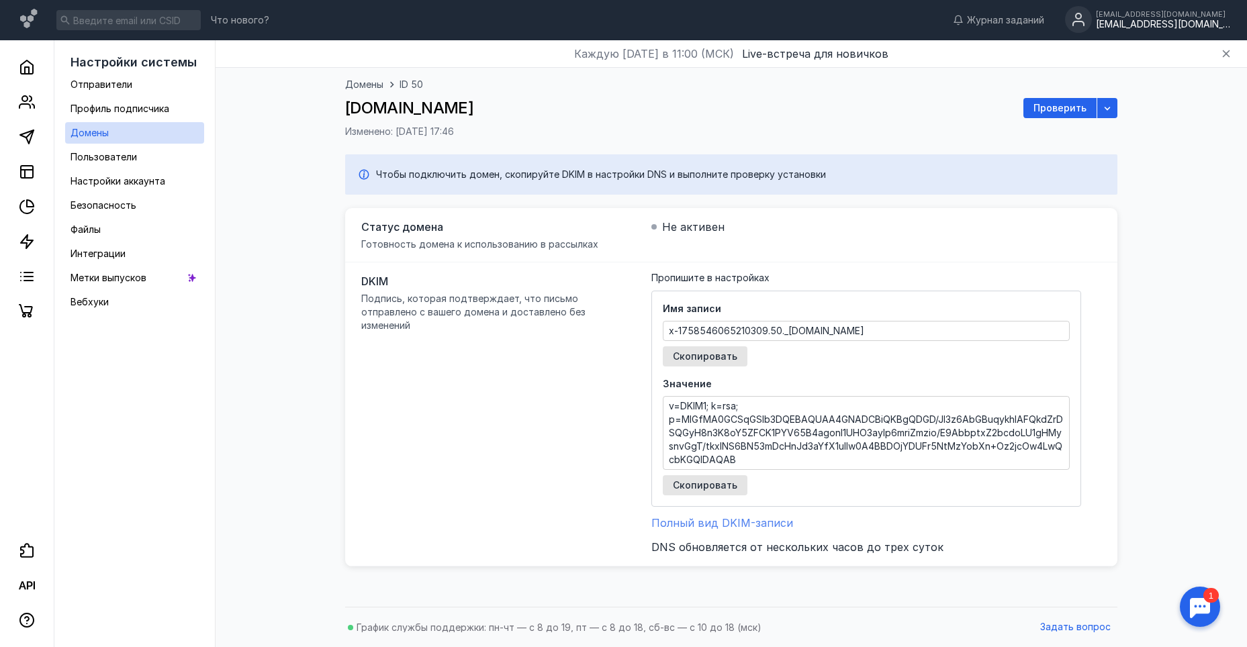
click at [764, 521] on span "Полный вид DKIM-записи" at bounding box center [722, 522] width 142 height 13
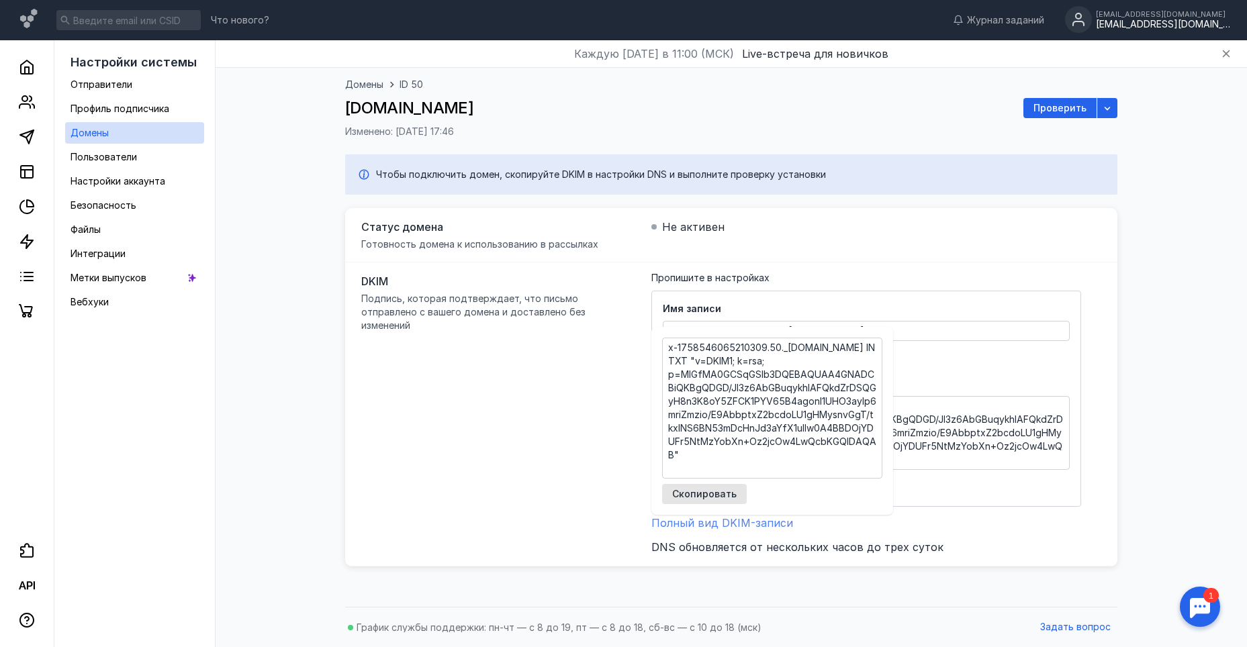
click at [765, 522] on span "Полный вид DKIM-записи" at bounding box center [722, 522] width 142 height 13
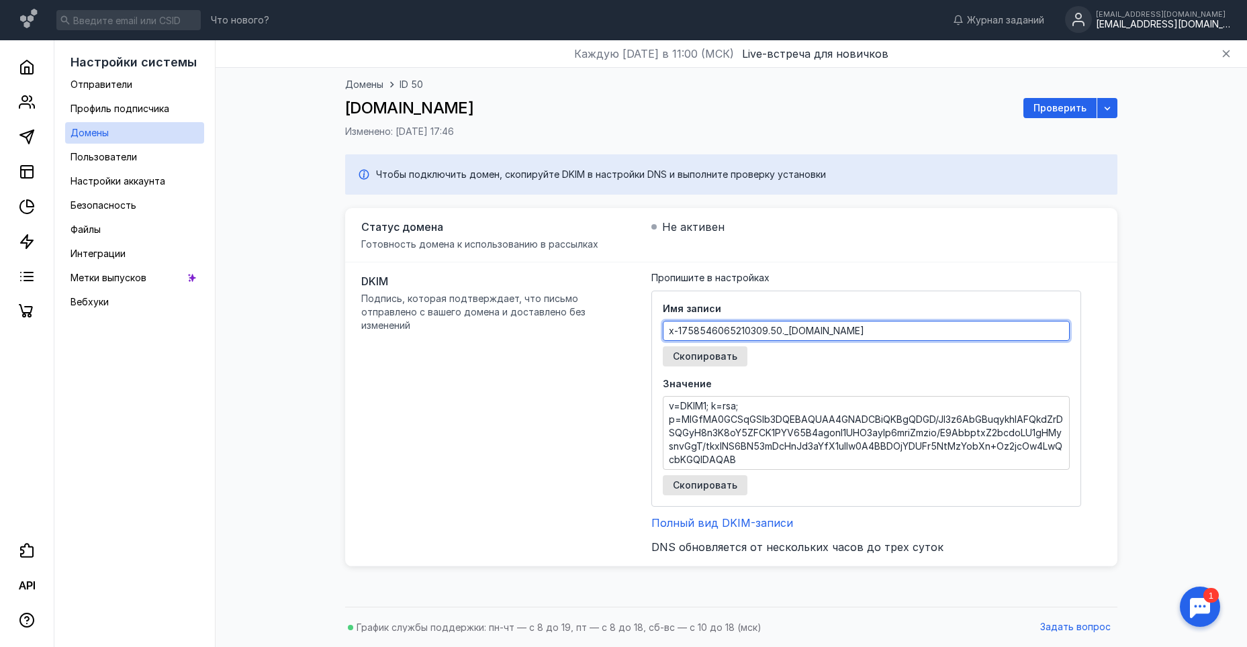
click at [917, 327] on textarea "x-1758546065210309.50._[DOMAIN_NAME]" at bounding box center [867, 331] width 406 height 19
drag, startPoint x: 930, startPoint y: 328, endPoint x: 645, endPoint y: 326, distance: 284.7
click at [645, 326] on div "DKIM Подпись, которая подтверждает, что письмо отправлено с вашего домена и дос…" at bounding box center [731, 415] width 772 height 304
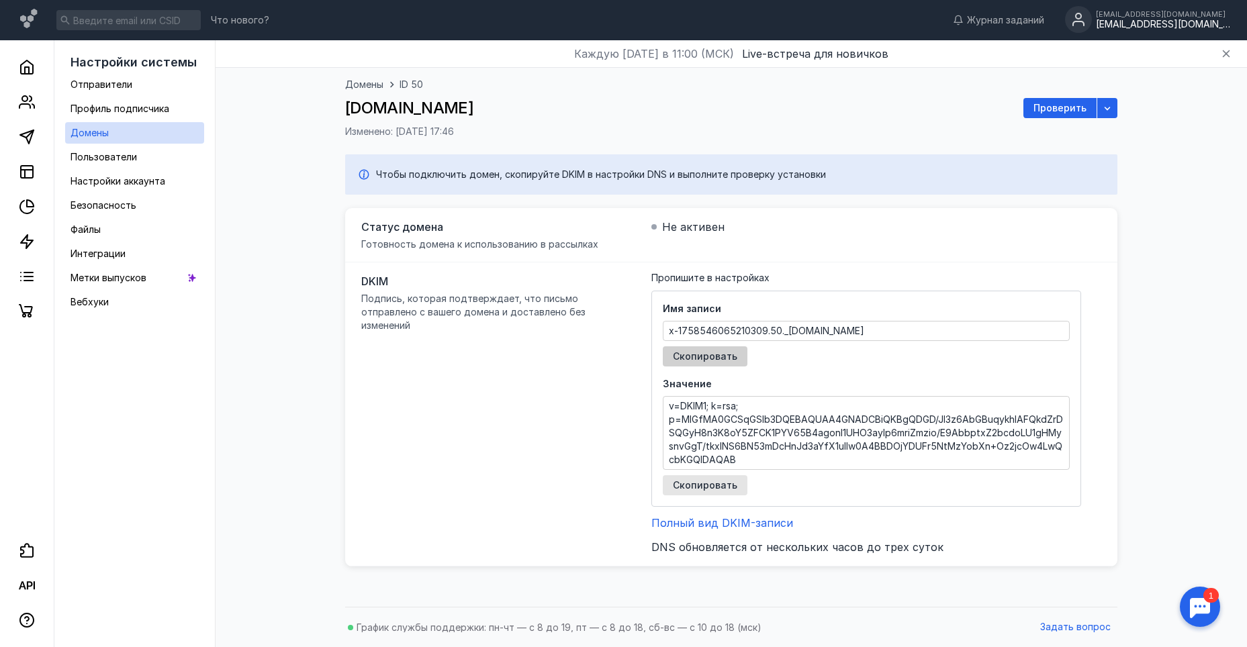
click at [702, 357] on span "Скопировать" at bounding box center [705, 356] width 64 height 11
click at [717, 524] on span "Полный вид DKIM-записи" at bounding box center [722, 522] width 142 height 13
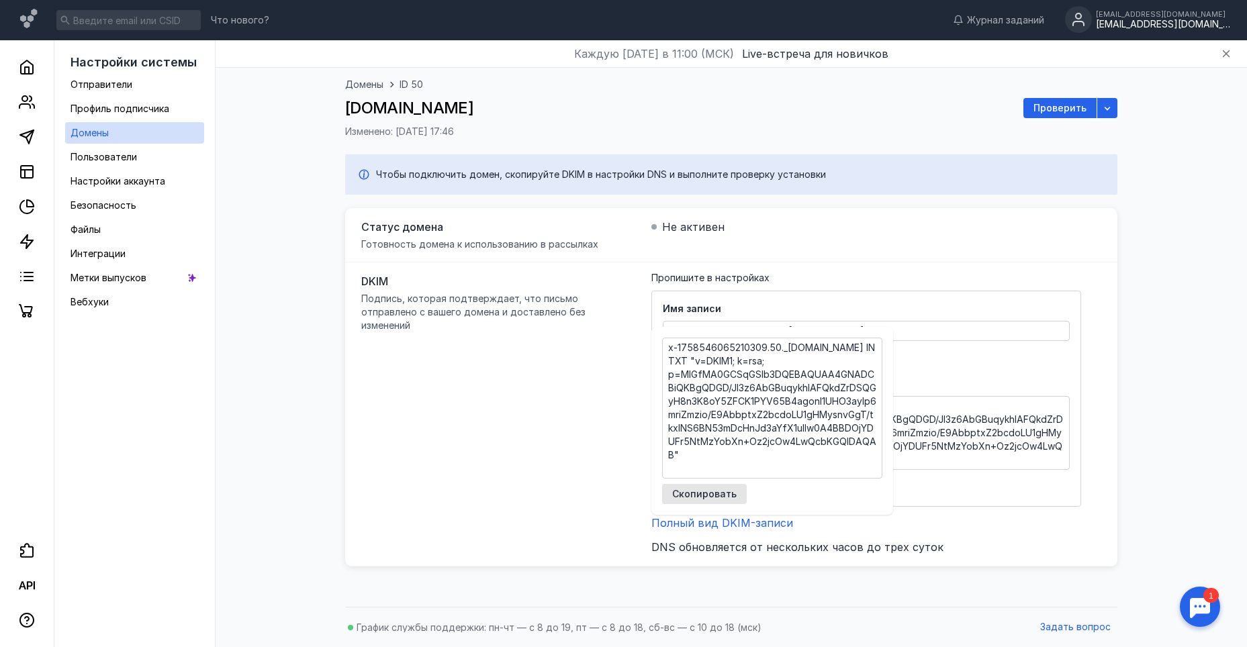
click at [736, 428] on textarea "x-1758546065210309.50._[DOMAIN_NAME] IN TXT "v=DKIM1; k=rsa; p=MIGfMA0GCSqGSIb3…" at bounding box center [772, 408] width 219 height 140
click at [974, 500] on div "Имя записи x-1758546065210309.50._[DOMAIN_NAME] Скопировать Значение v=DKIM1; k…" at bounding box center [866, 399] width 430 height 216
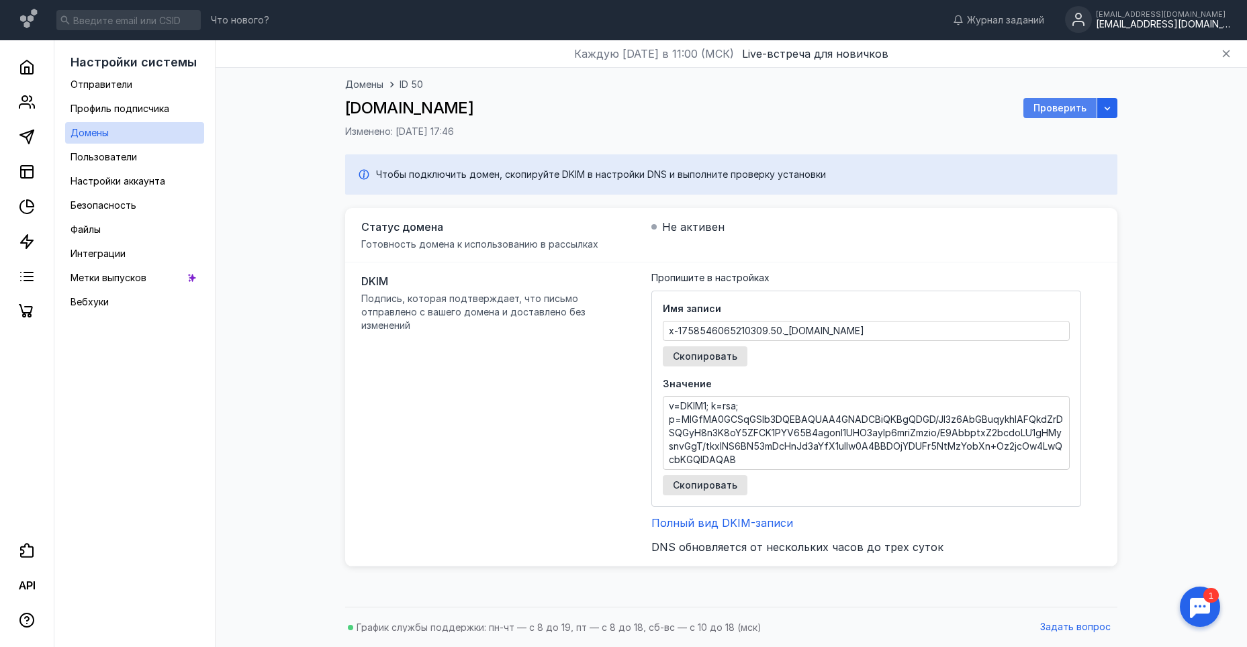
click at [1056, 111] on span "Проверить" at bounding box center [1060, 108] width 53 height 11
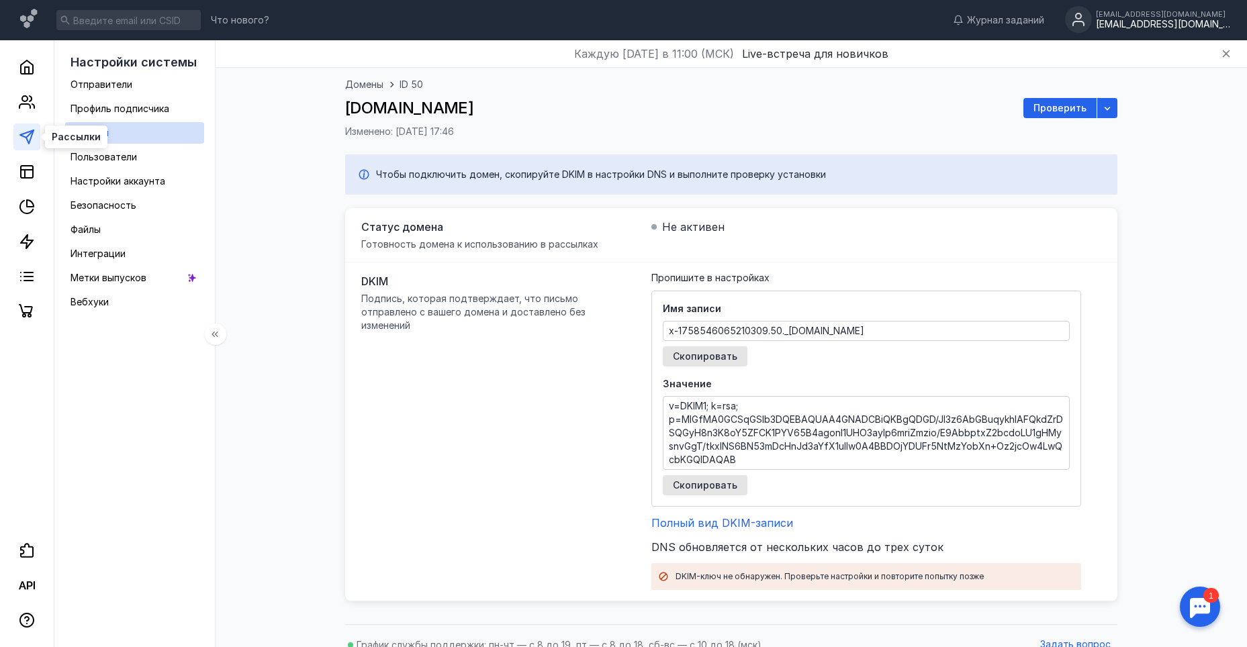
click at [20, 137] on icon at bounding box center [27, 137] width 16 height 16
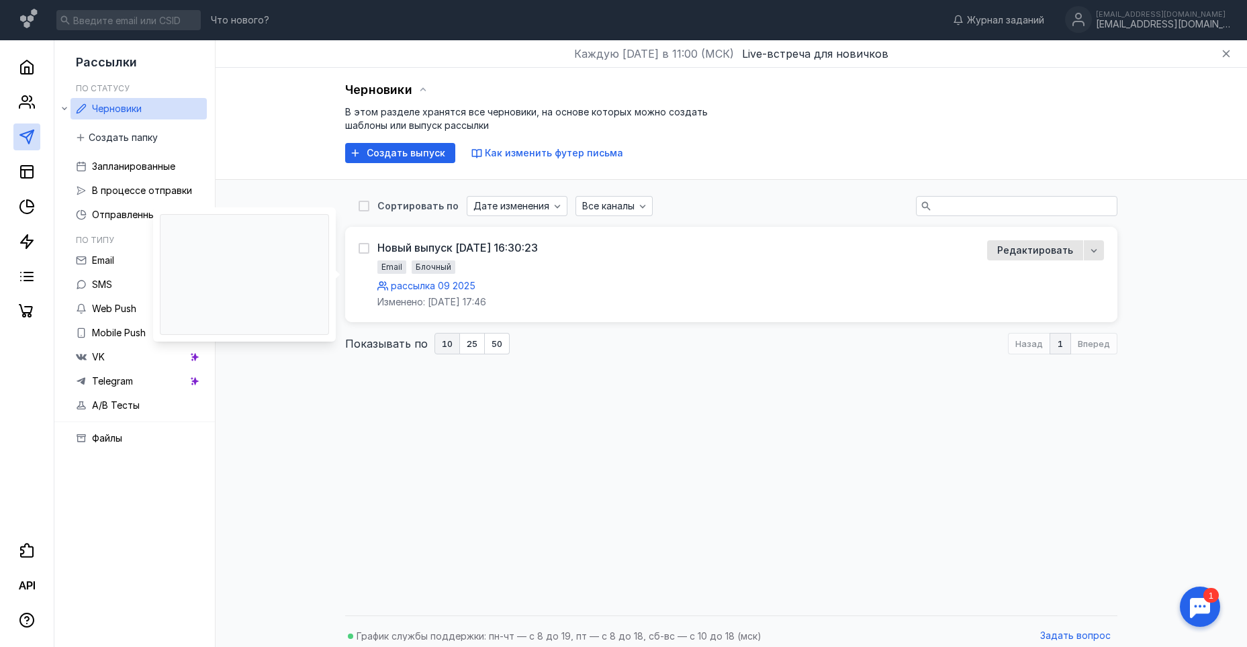
click at [449, 282] on span "рассылка 09 2025" at bounding box center [433, 285] width 85 height 11
